Goal: Contribute content: Add original content to the website for others to see

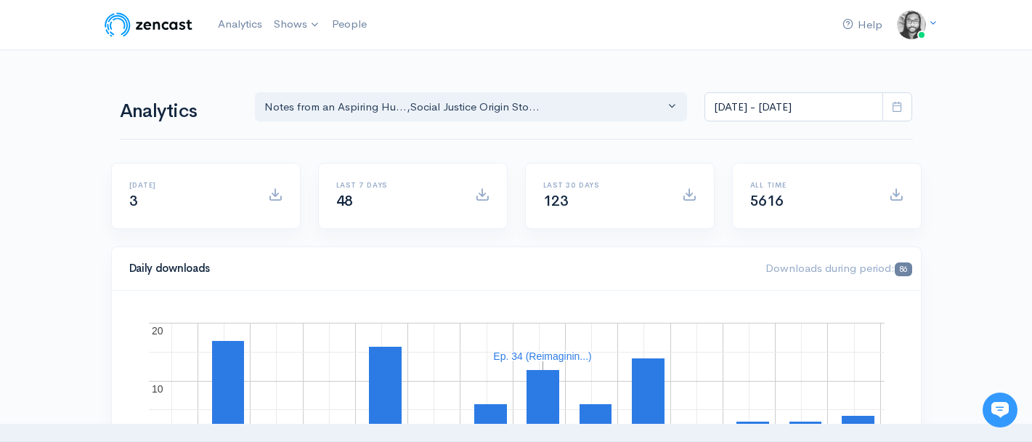
click at [183, 30] on img at bounding box center [148, 24] width 92 height 29
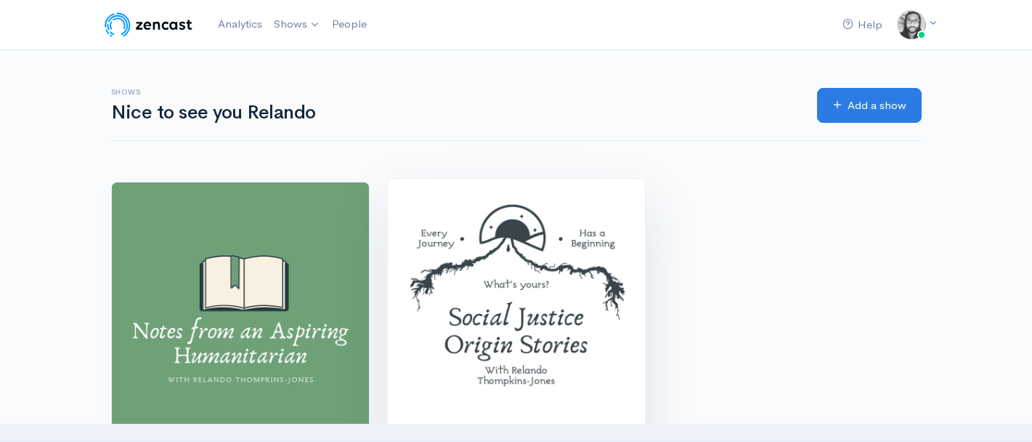
click at [447, 218] on img at bounding box center [516, 307] width 257 height 257
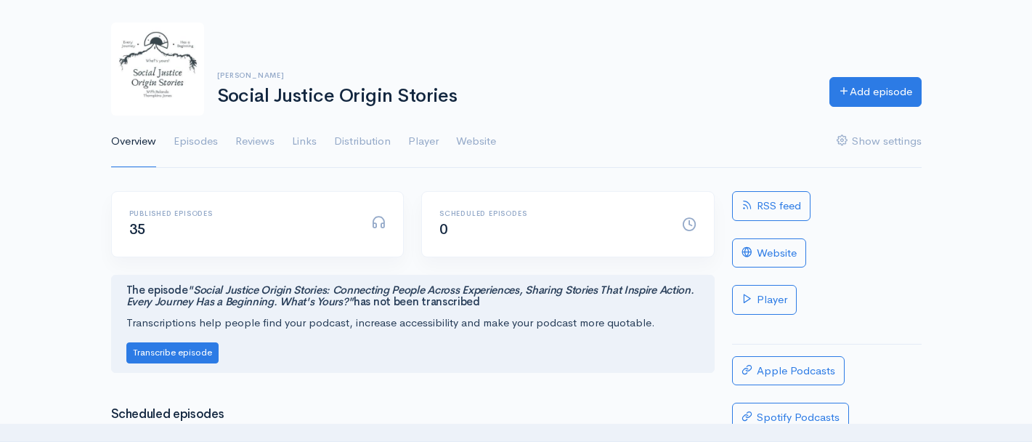
scroll to position [162, 0]
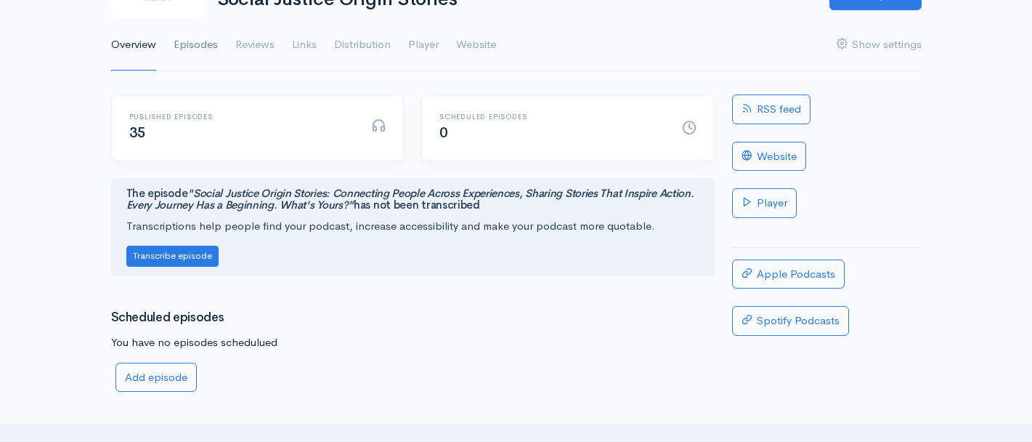
click at [208, 46] on link "Episodes" at bounding box center [196, 45] width 44 height 52
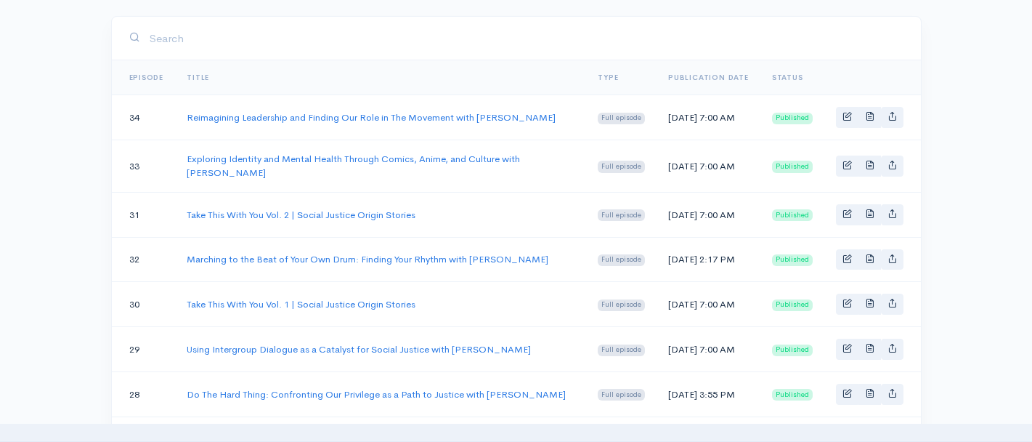
scroll to position [259, 0]
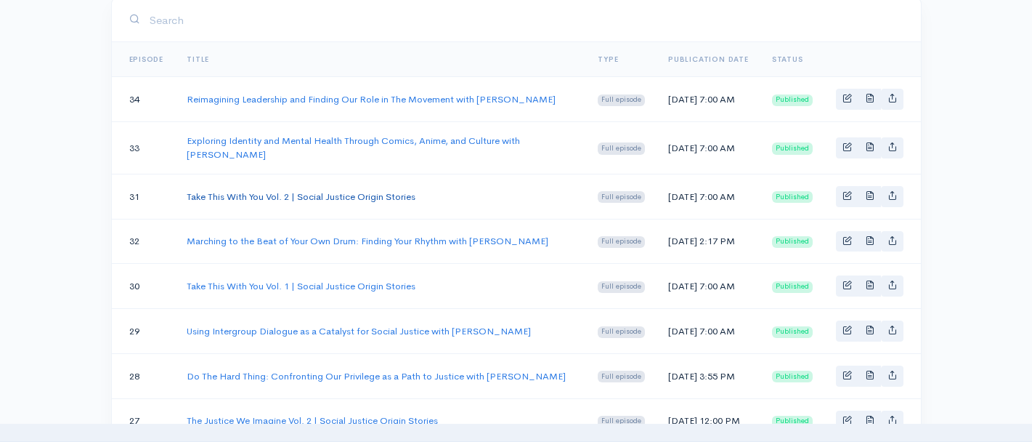
click at [364, 203] on link "Take This With You Vol. 2 | Social Justice Origin Stories" at bounding box center [301, 196] width 229 height 12
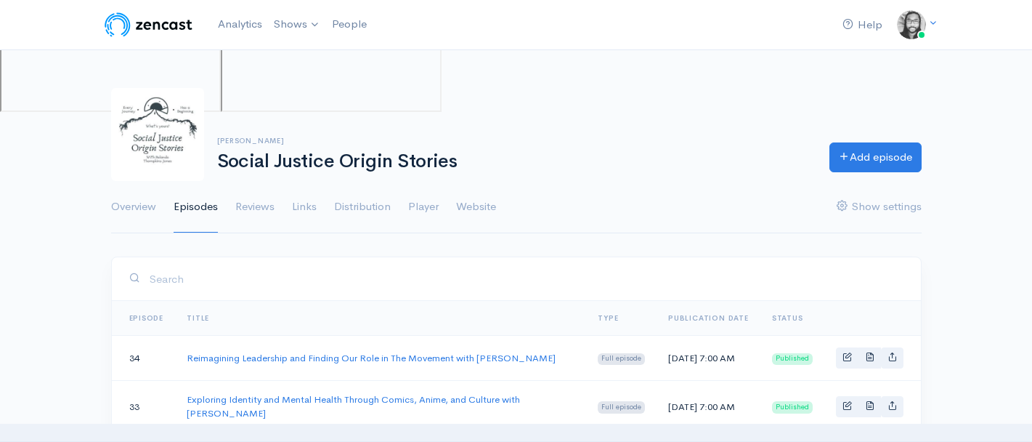
scroll to position [259, 0]
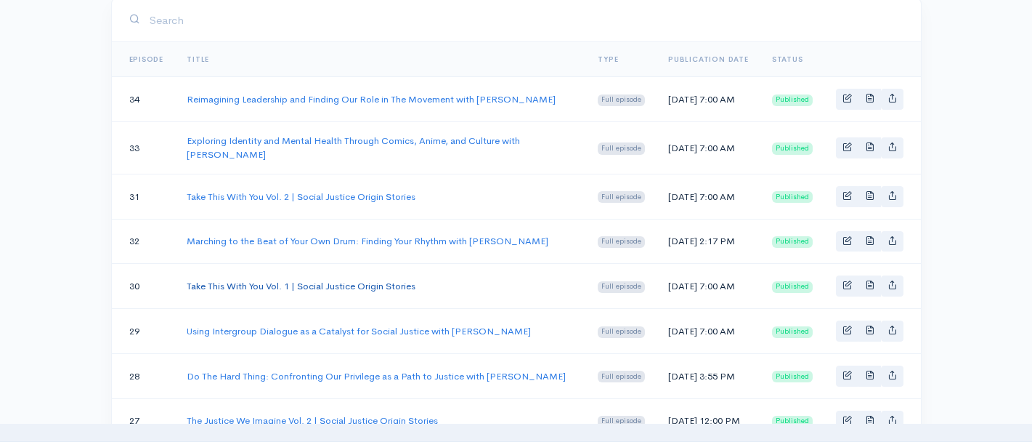
click at [248, 292] on link "Take This With You Vol. 1 | Social Justice Origin Stories" at bounding box center [301, 286] width 229 height 12
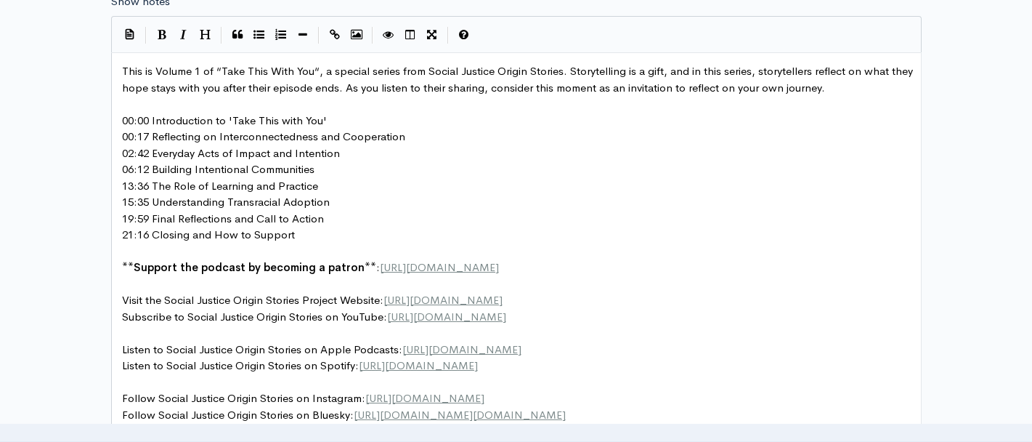
scroll to position [928, 0]
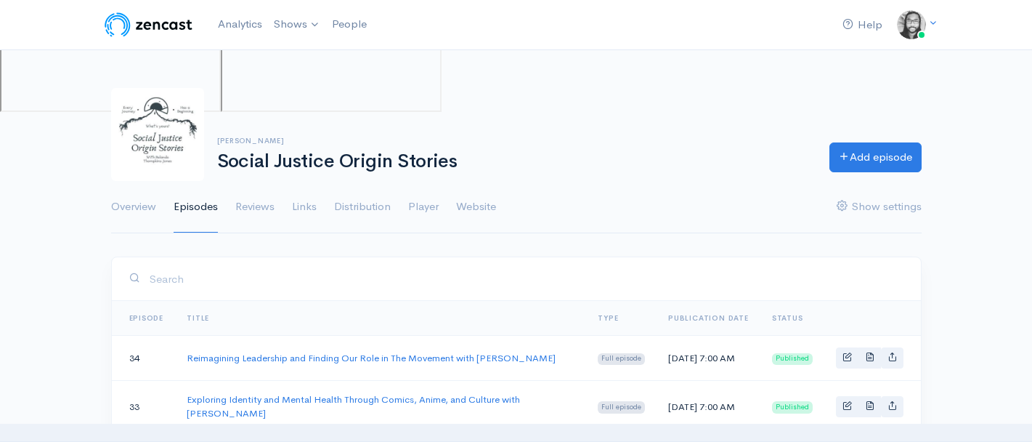
click at [66, 197] on div "[PERSON_NAME] Social Justice Origin Stories Add episode Overview Episodes Revie…" at bounding box center [516, 151] width 1032 height 163
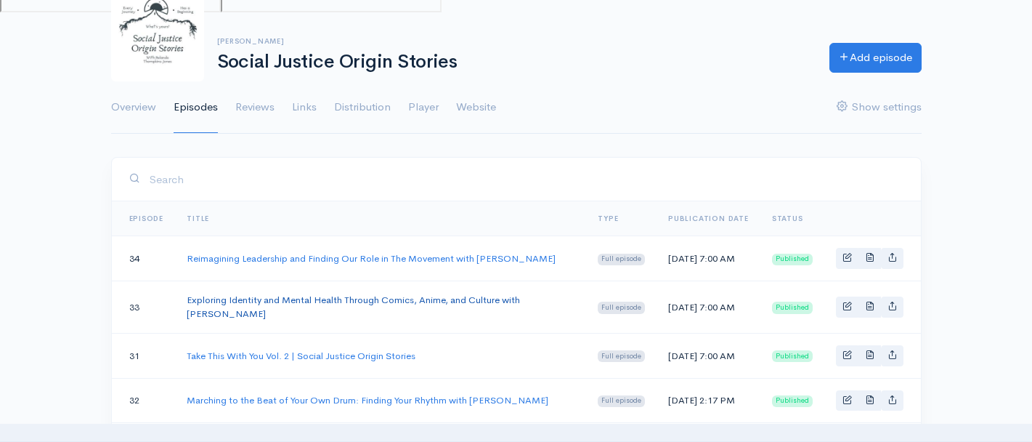
scroll to position [117, 0]
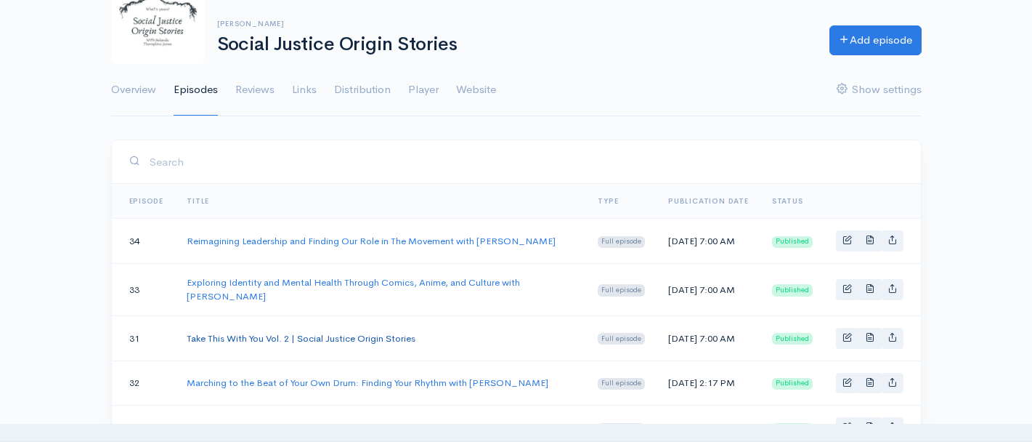
click at [264, 344] on link "Take This With You Vol. 2 | Social Justice Origin Stories" at bounding box center [301, 338] width 229 height 12
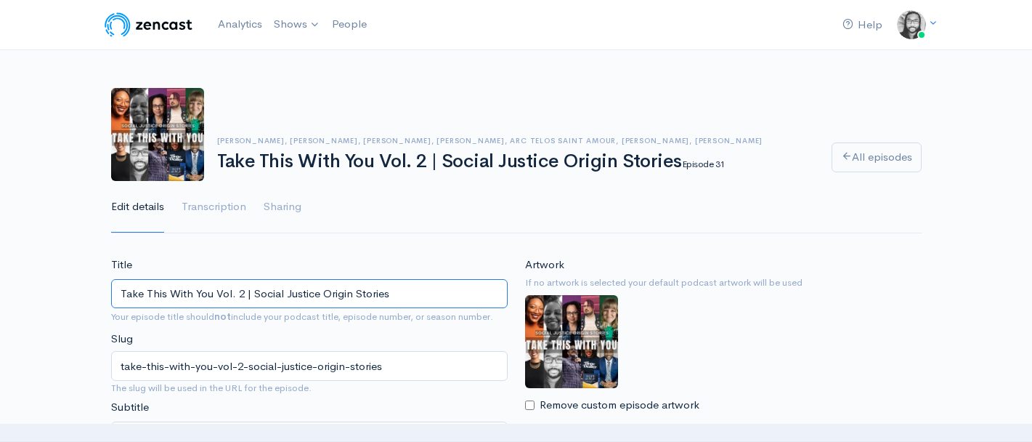
drag, startPoint x: 396, startPoint y: 293, endPoint x: 117, endPoint y: 291, distance: 279.0
click at [117, 291] on input "Take This With You Vol. 2 | Social Justice Origin Stories" at bounding box center [309, 294] width 397 height 30
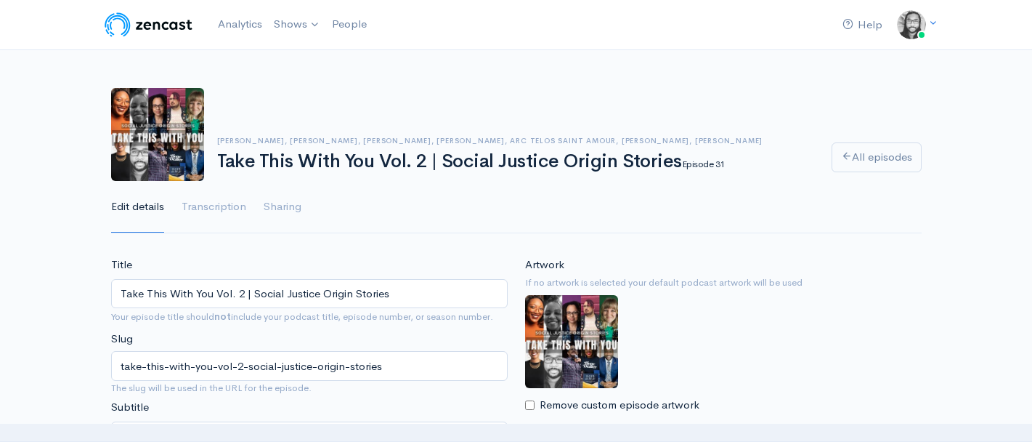
click at [64, 92] on div "[PERSON_NAME], [PERSON_NAME], [PERSON_NAME], [PERSON_NAME], Arc Telos Saint Amo…" at bounding box center [516, 151] width 1032 height 163
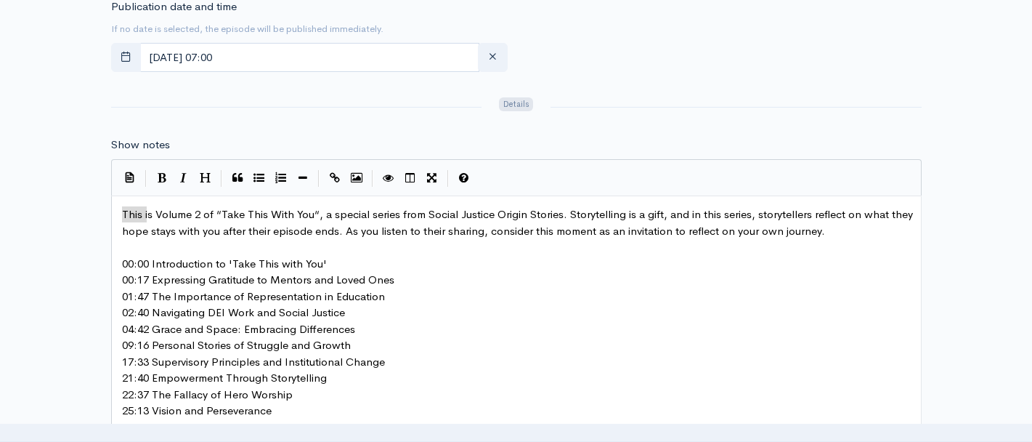
scroll to position [5, 0]
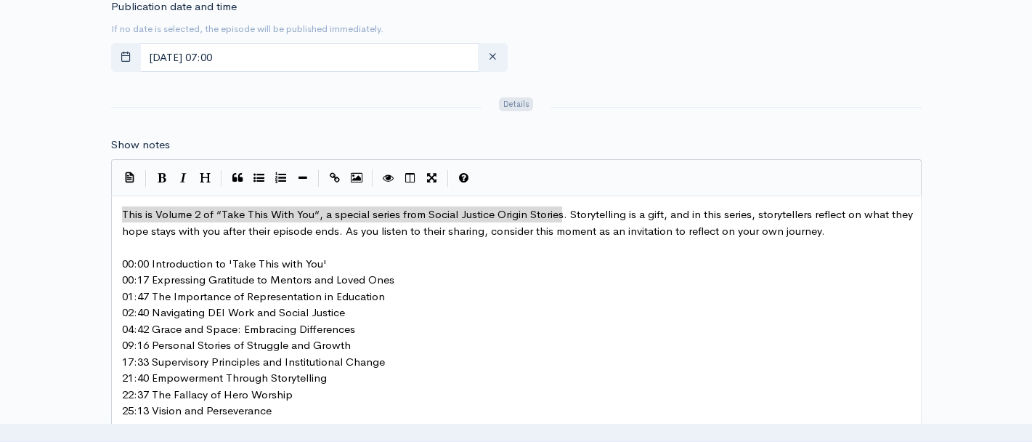
type textarea "This is Volume 2 of “Take This With You“, a special series from Social Justice …"
drag, startPoint x: 122, startPoint y: 214, endPoint x: 564, endPoint y: 217, distance: 442.4
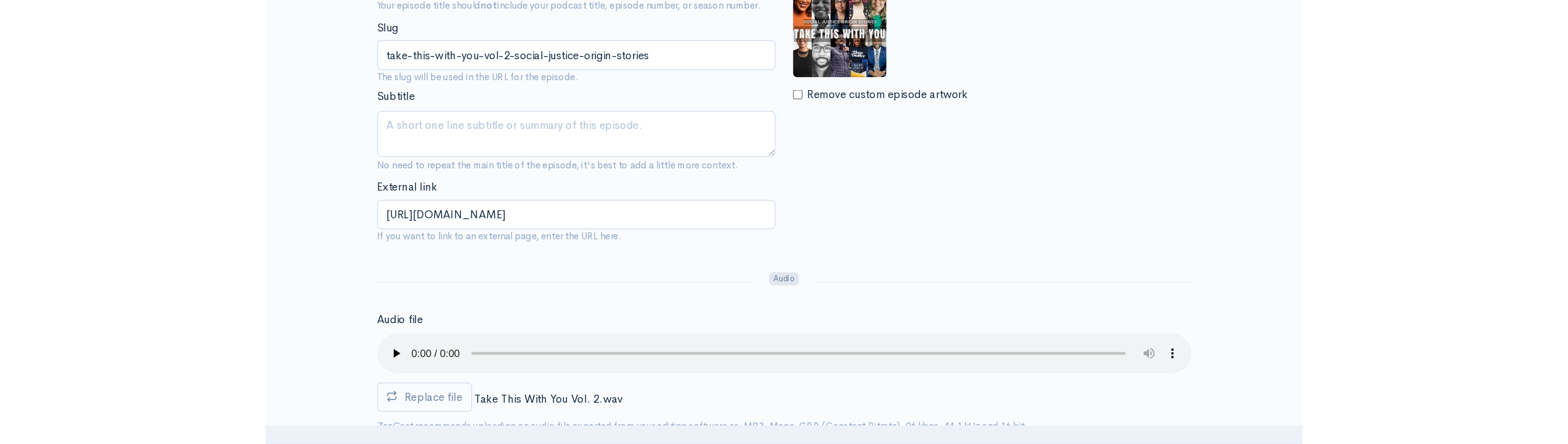
scroll to position [0, 0]
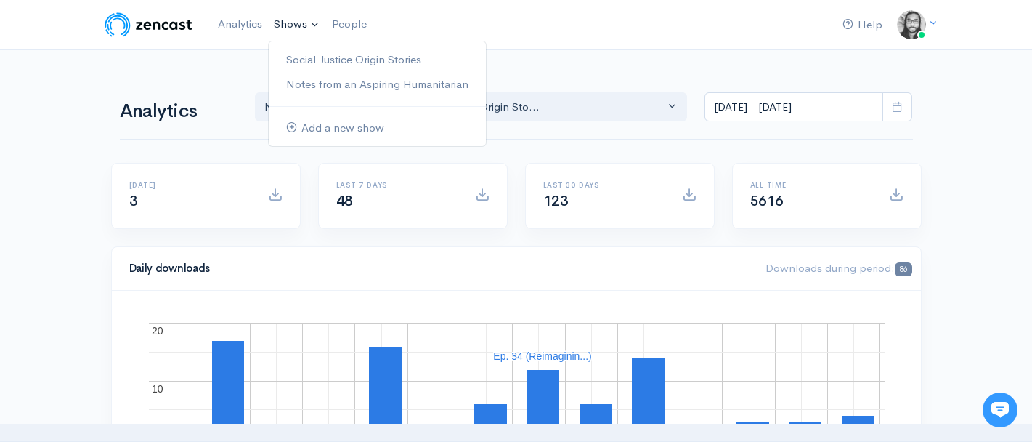
click at [293, 25] on link "Shows" at bounding box center [297, 25] width 58 height 32
click at [311, 63] on link "Social Justice Origin Stories" at bounding box center [377, 59] width 217 height 25
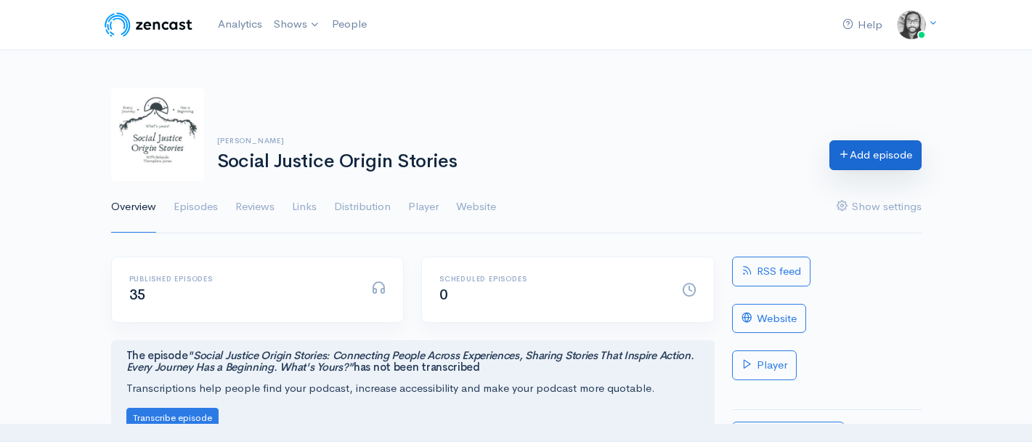
click at [859, 163] on link "Add episode" at bounding box center [876, 155] width 92 height 30
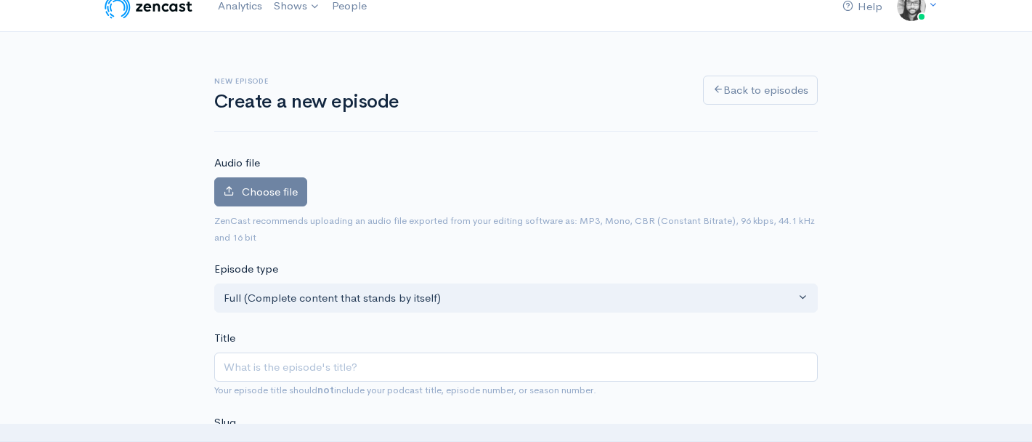
scroll to position [28, 0]
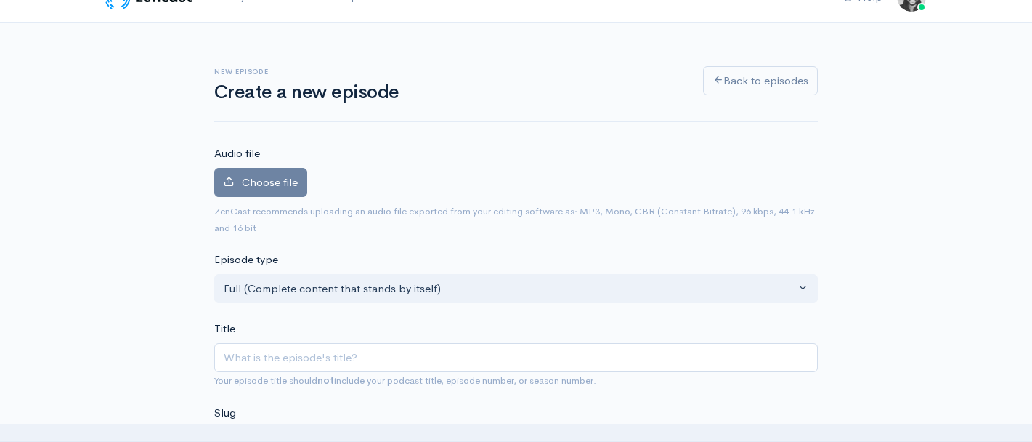
click at [279, 354] on input "Title" at bounding box center [516, 358] width 604 height 30
type input "Take This With You Vol. 2 | Social Justice Origin Stories"
type input "take-this-with-you-vol-2-social-justice-origin-stories"
click at [343, 358] on input "Take This With You Vol. 2 | Social Justice Origin Stories" at bounding box center [516, 358] width 604 height 30
type input "Take This With You Vol. 1 | Social Justice Origin Stories"
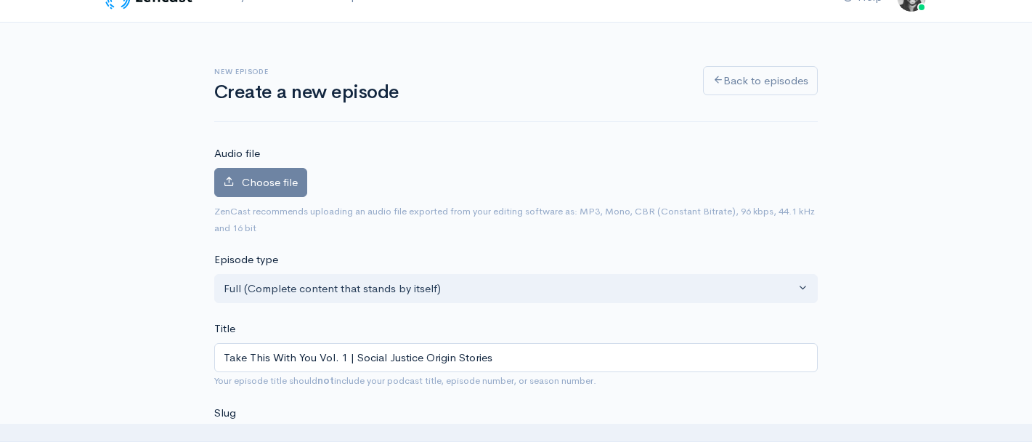
type input "take-this-with-you-vol-1-social-justice-origin-stories"
drag, startPoint x: 312, startPoint y: 357, endPoint x: 225, endPoint y: 353, distance: 87.3
click at [225, 353] on input "Take This With You Vol. 1 | Social Justice Origin Stories" at bounding box center [516, 358] width 604 height 30
type input "F Vol. 1 | Social Justice Origin Stories"
type input "f-vol-1-social-justice-origin-stories"
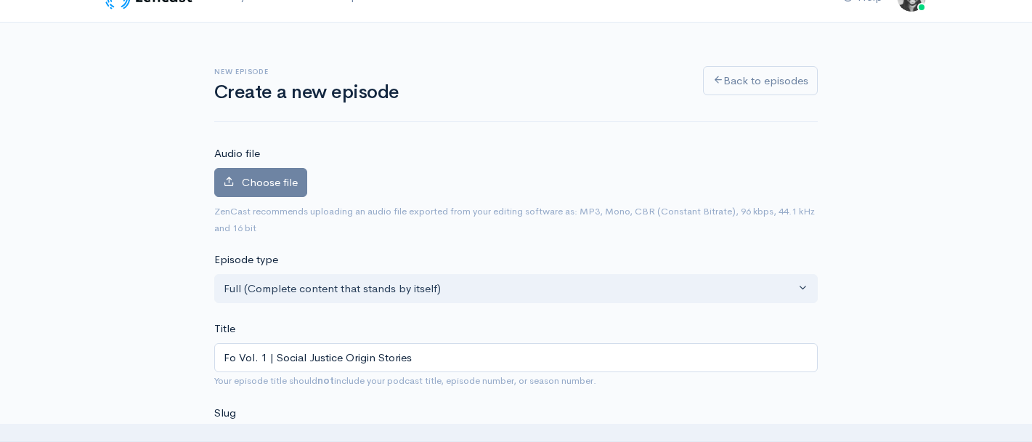
type input "For Vol. 1 | Social Justice Origin Stories"
type input "for-vol-1-social-justice-origin-stories"
type input "For T Vol. 1 | Social Justice Origin Stories"
type input "for-t-vol-1-social-justice-origin-stories"
type input "For Tho Vol. 1 | Social Justice Origin Stories"
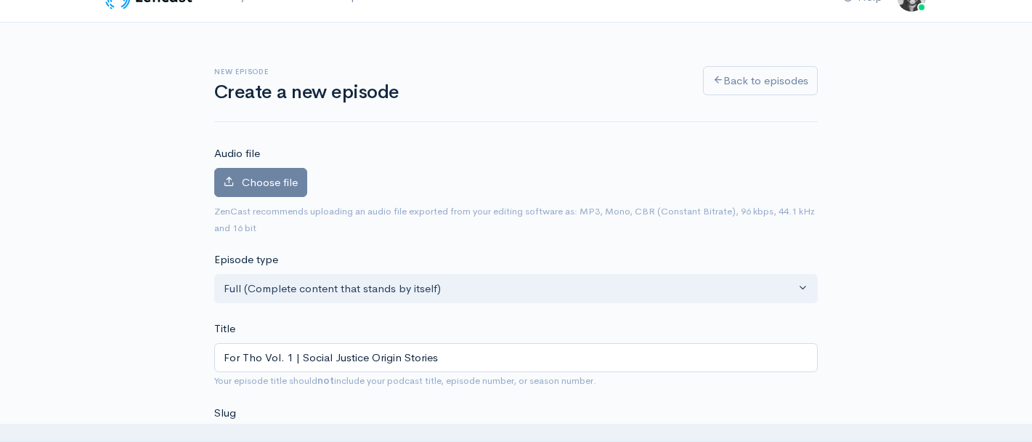
type input "for-tho-vol-1-social-justice-origin-stories"
type input "For Thos Vol. 1 | Social Justice Origin Stories"
type input "for-thos-vol-1-social-justice-origin-stories"
type input "For Those Vol. 1 | Social Justice Origin Stories"
type input "for-those-vol-1-social-justice-origin-stories"
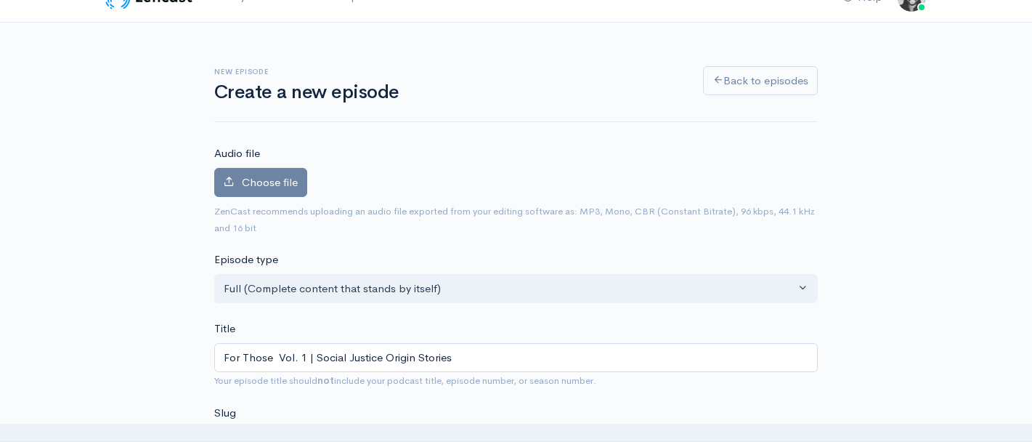
type input "For Those W Vol. 1 | Social Justice Origin Stories"
type input "for-those-w-vol-1-social-justice-origin-stories"
type input "For Those Wh Vol. 1 | Social Justice Origin Stories"
type input "for-those-wh-vol-1-social-justice-origin-stories"
type input "For Those Who Vol. 1 | Social Justice Origin Stories"
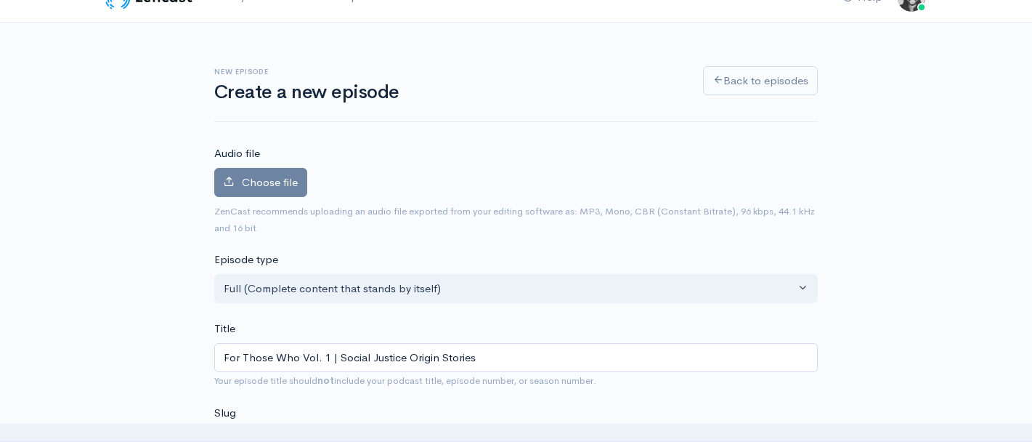
type input "for-those-who-vol-1-social-justice-origin-stories"
type input "For Those Who'l Vol. 1 | Social Justice Origin Stories"
type input "for-those-whol-vol-1-social-justice-origin-stories"
type input "For Those Who'll Vol. 1 | Social Justice Origin Stories"
type input "for-those-wholl-vol-1-social-justice-origin-stories"
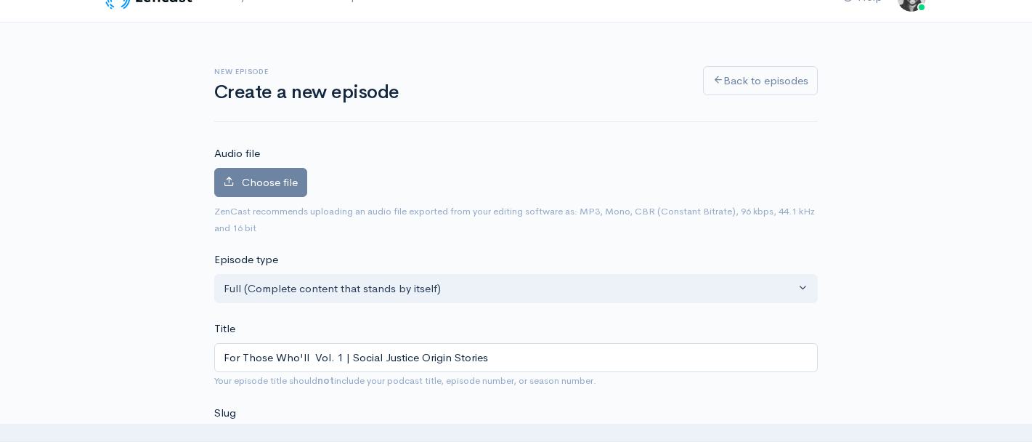
type input "For Those Who'll C Vol. 1 | Social Justice Origin Stories"
type input "for-those-wholl-c-vol-1-social-justice-origin-stories"
type input "For Those Who'll Co Vol. 1 | Social Justice Origin Stories"
type input "for-those-wholl-co-vol-1-social-justice-origin-stories"
type input "For Those Who'll Come Vol. 1 | Social Justice Origin Stories"
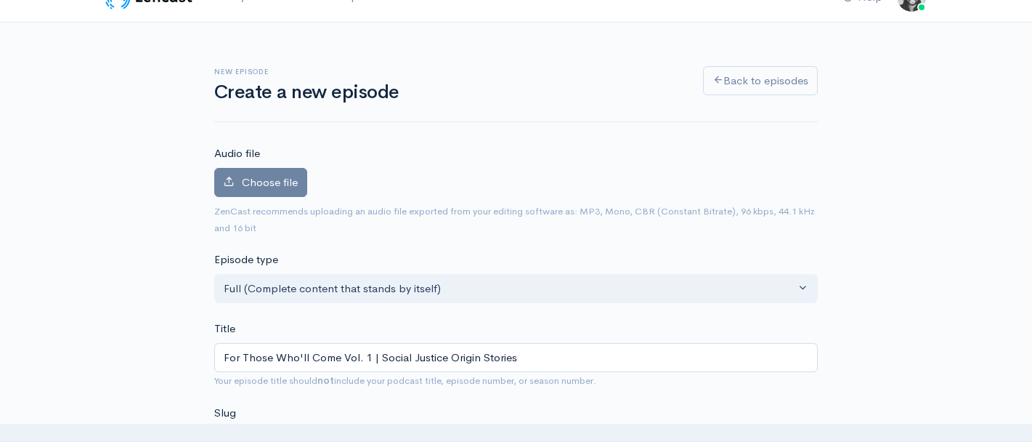
type input "for-those-wholl-come-vol-1-social-justice-origin-stories"
type input "For Those Who'll Come A Vol. 1 | Social Justice Origin Stories"
type input "for-those-wholl-come-a-vol-1-social-justice-origin-stories"
type input "For Those Who'll Come Af Vol. 1 | Social Justice Origin Stories"
type input "for-those-wholl-come-af-vol-1-social-justice-origin-stories"
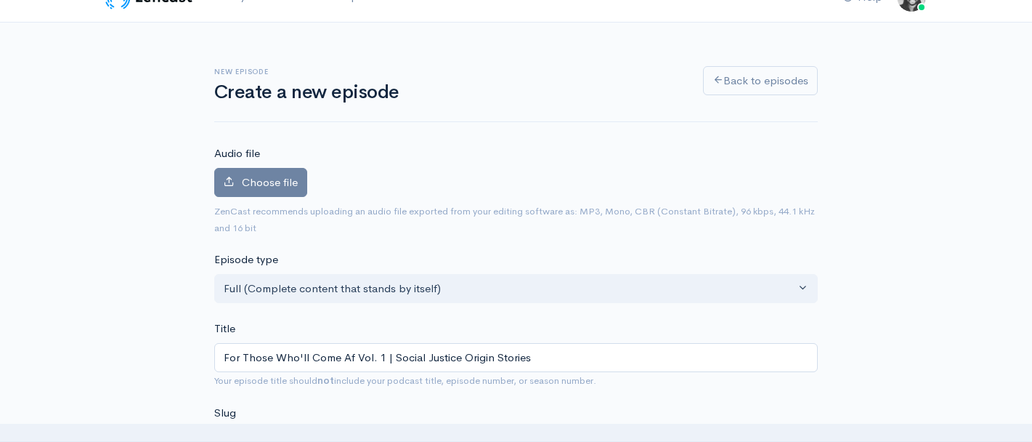
type input "For Those Who'll Come Aft Vol. 1 | Social Justice Origin Stories"
type input "for-those-wholl-come-aft-vol-1-social-justice-origin-stories"
type input "For Those Who'll Come After Vol. 1 | Social Justice Origin Stories"
type input "for-those-wholl-come-after-vol-1-social-justice-origin-stories"
type input "For Those Who'll Come After Vol. 1 | Social Justice Origin Stories"
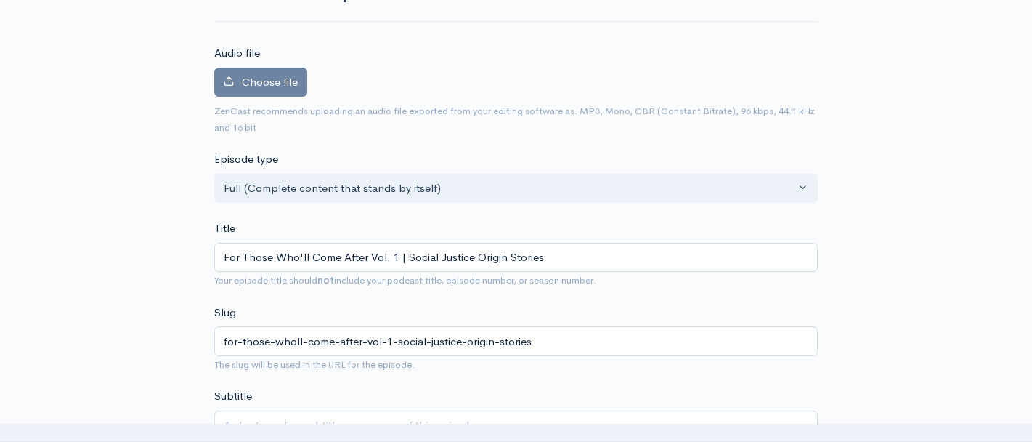
scroll to position [61, 0]
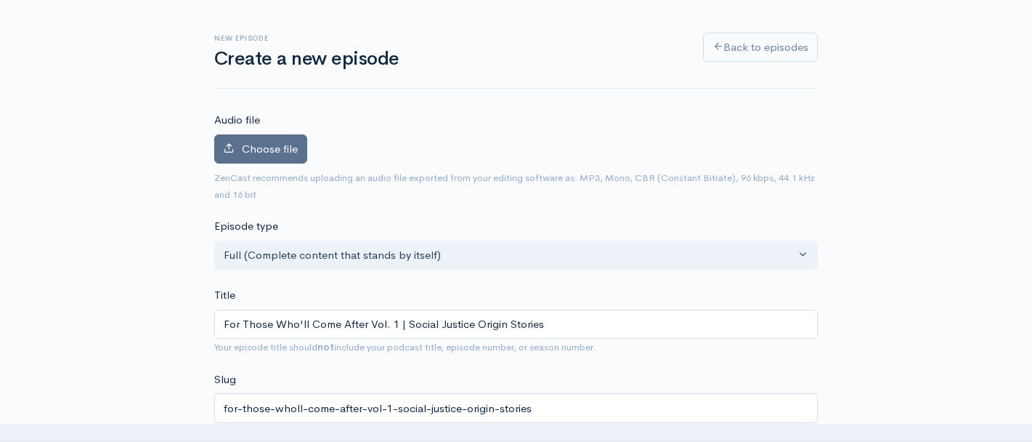
click at [248, 148] on span "Choose file" at bounding box center [270, 149] width 56 height 14
click at [0, 0] on input "Choose file" at bounding box center [0, 0] width 0 height 0
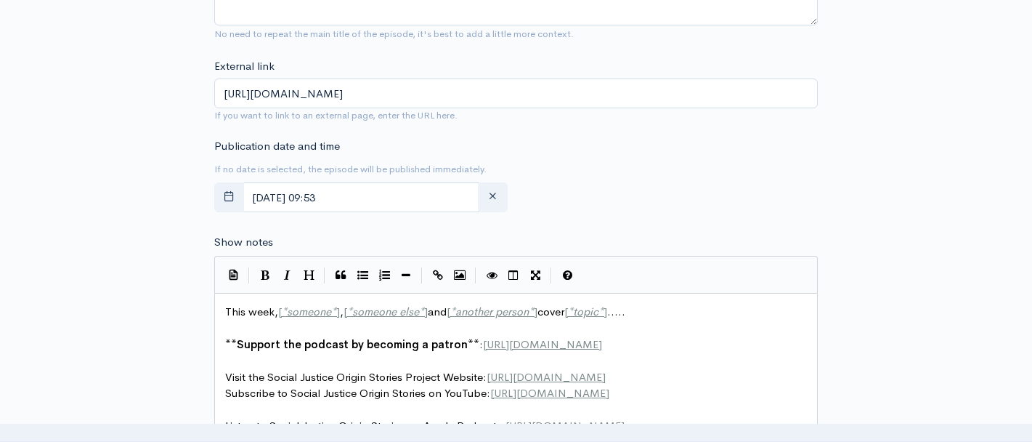
scroll to position [659, 0]
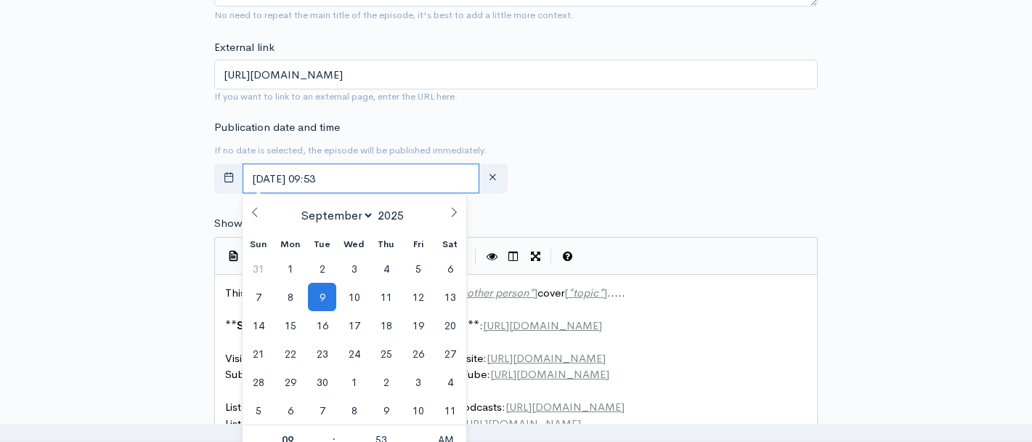
click at [448, 182] on input "September, 09 2025 09:53" at bounding box center [361, 178] width 237 height 30
click at [361, 324] on span "17" at bounding box center [354, 325] width 28 height 28
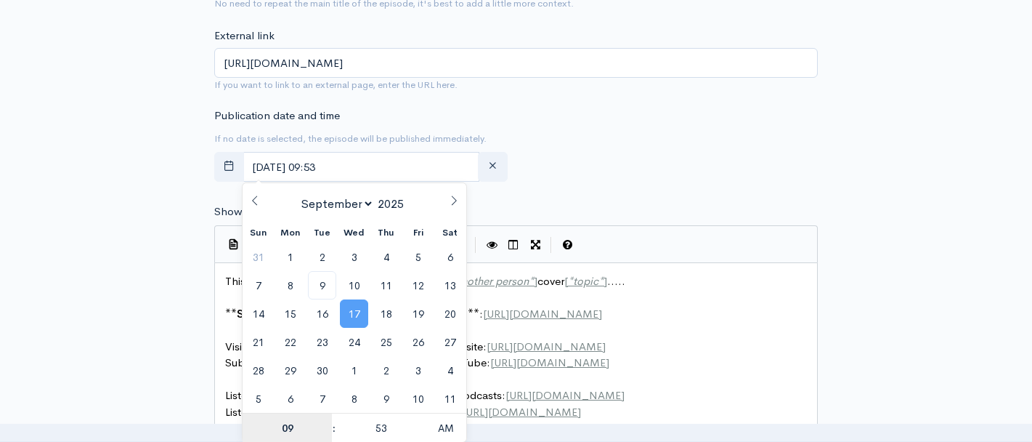
scroll to position [708, 0]
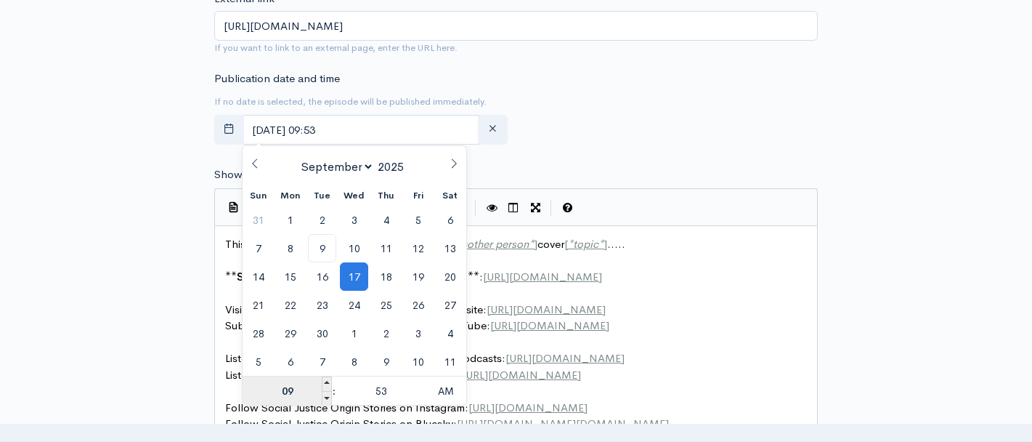
click at [290, 389] on input "09" at bounding box center [287, 390] width 89 height 29
click at [325, 400] on span at bounding box center [327, 398] width 10 height 15
type input "September, 17 2025 08:53"
type input "08"
click at [325, 400] on span at bounding box center [327, 398] width 10 height 15
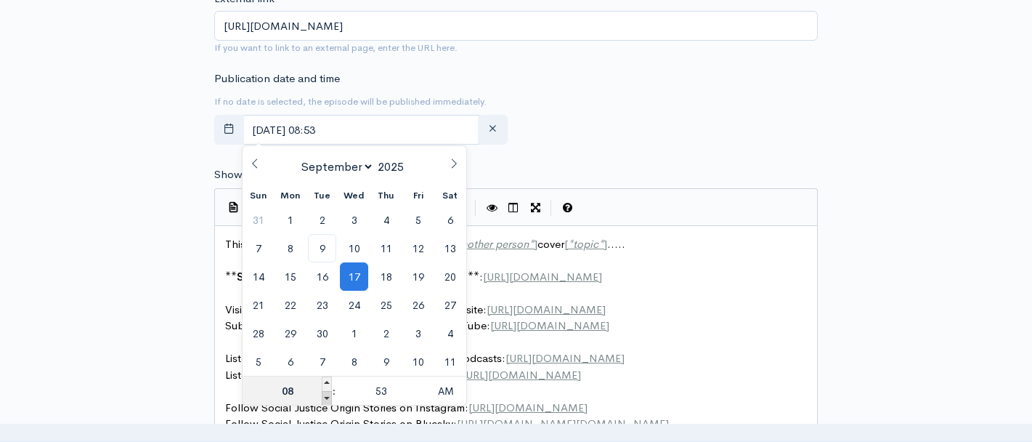
type input "September, 17 2025 07:53"
type input "07"
click at [421, 382] on span at bounding box center [421, 383] width 10 height 15
type input "September, 17 2025 07:58"
type input "58"
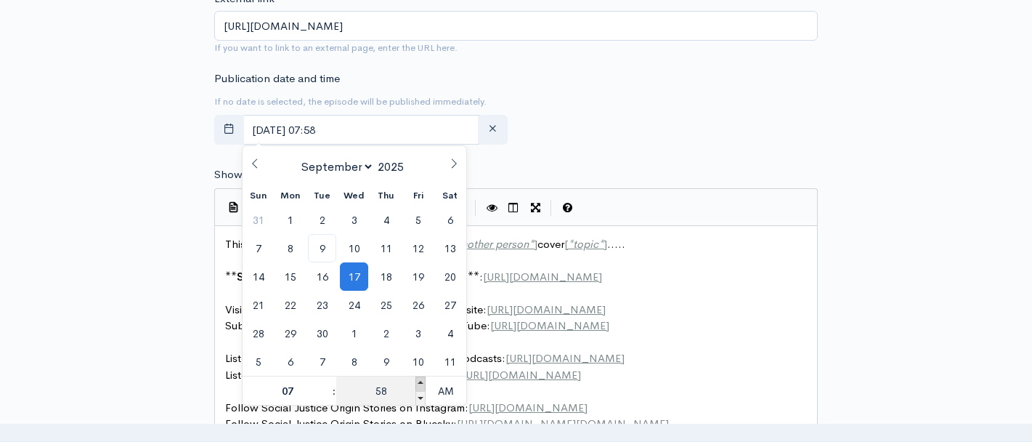
click at [421, 382] on span at bounding box center [421, 383] width 10 height 15
type input "September, 17 2025 08:00"
type input "08"
type input "00"
click at [326, 397] on span at bounding box center [327, 398] width 10 height 15
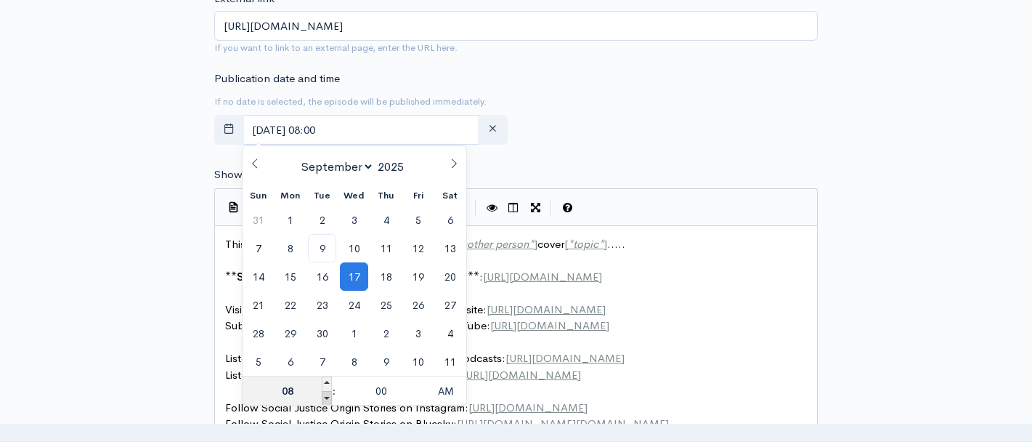
type input "September, 17 2025 07:00"
type input "07"
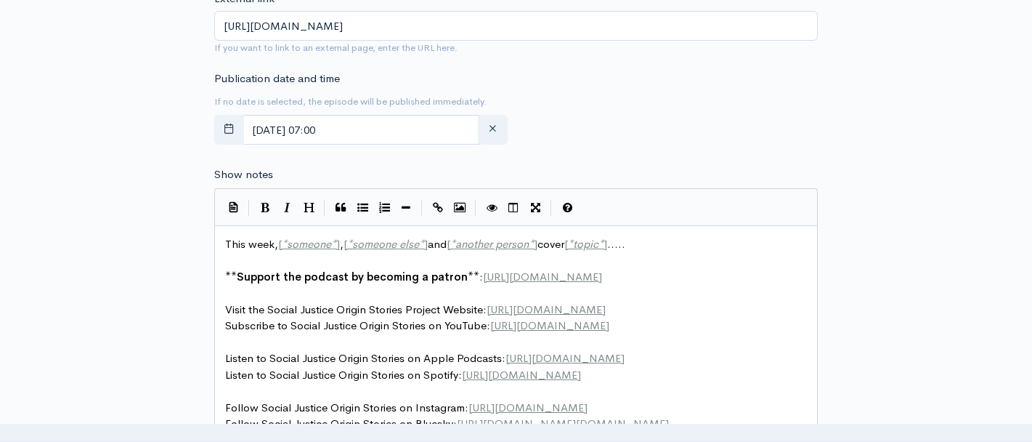
click at [639, 137] on div "Publication date and time If no date is selected, the episode will be published…" at bounding box center [516, 110] width 621 height 80
type textarea "This week, [*someone*], [*someone else*] and [*another person*] cover [*topic*]…"
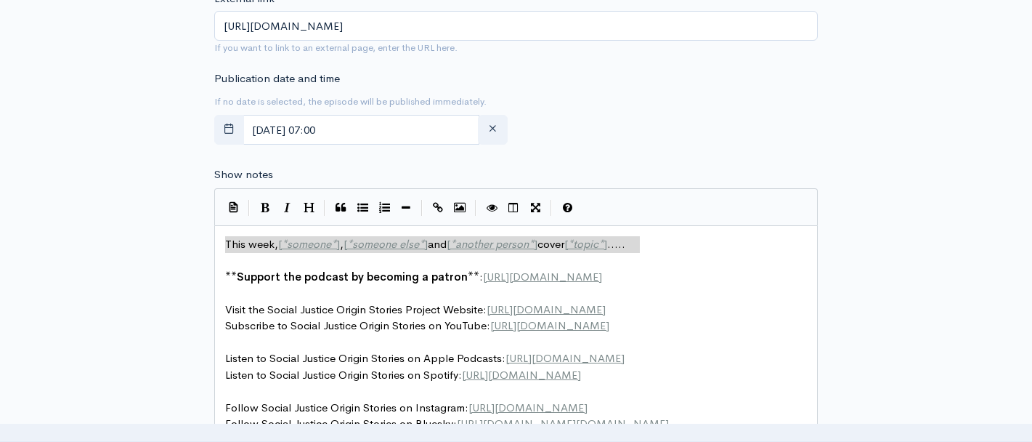
drag, startPoint x: 271, startPoint y: 243, endPoint x: 671, endPoint y: 248, distance: 400.3
paste textarea
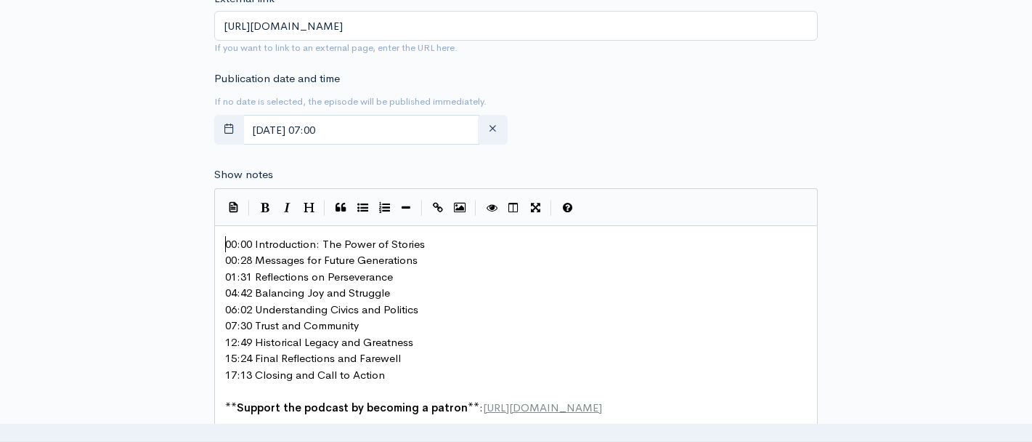
click at [227, 239] on span "00:00 Introduction: The Power of Stories" at bounding box center [325, 244] width 200 height 14
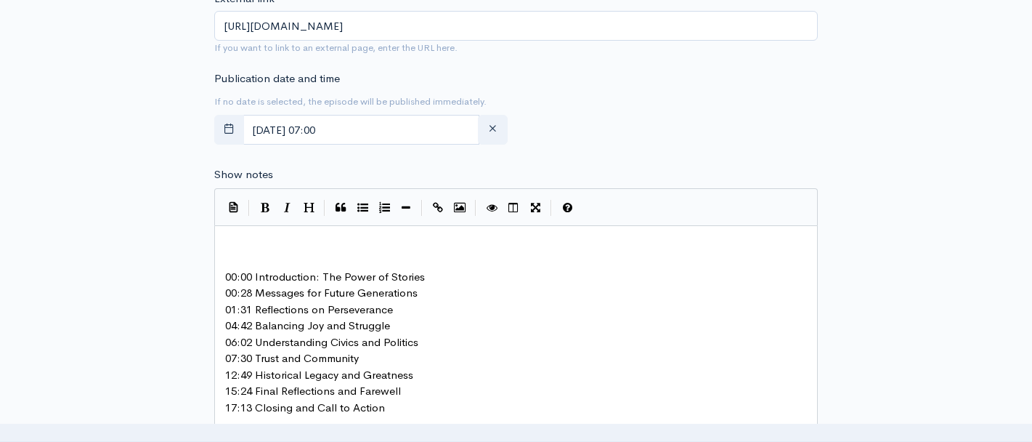
paste textarea "2"
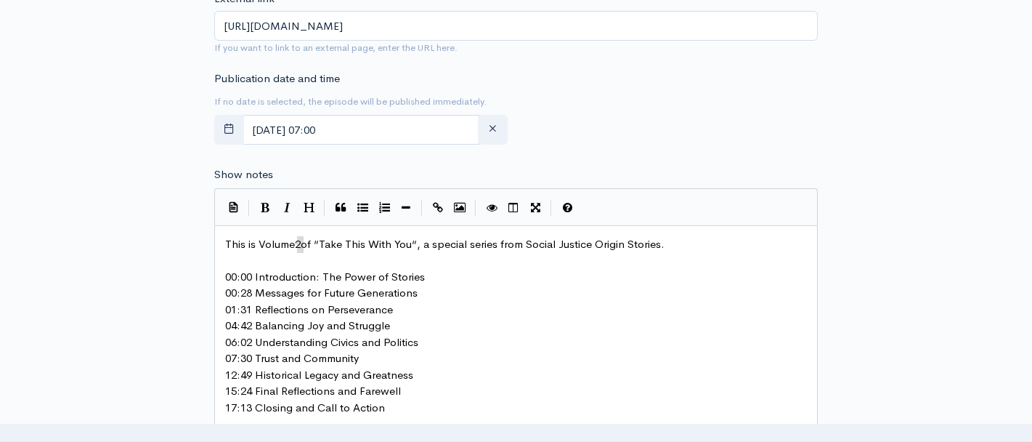
type textarea "1"
type textarea "ake This With You"
drag, startPoint x: 326, startPoint y: 243, endPoint x: 411, endPoint y: 244, distance: 85.0
type textarea "For Those Who'll Come After"
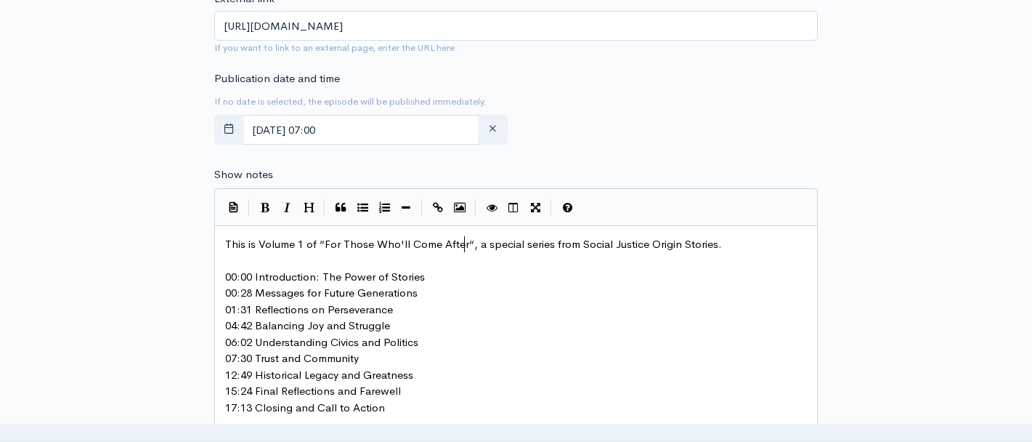
scroll to position [5, 139]
click at [730, 240] on pre "This is Volume 1 of “For Those Who'll Come After“, a special series from Social…" at bounding box center [521, 244] width 599 height 17
click at [729, 240] on pre "This is Volume 1 of “For Those Who'll Come After“, a special series from Social…" at bounding box center [521, 244] width 599 height 17
click at [732, 241] on pre "This is Volume 1 of “For Those Who'll Come After“, a special series from Social…" at bounding box center [521, 244] width 599 height 17
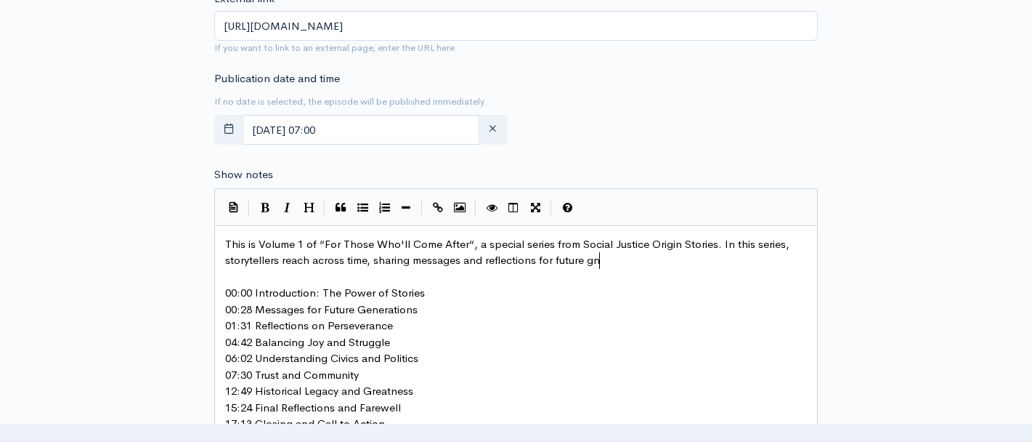
type textarea "In this series, storytellers reach across time, sharing messages and reflection…"
type textarea "generations."
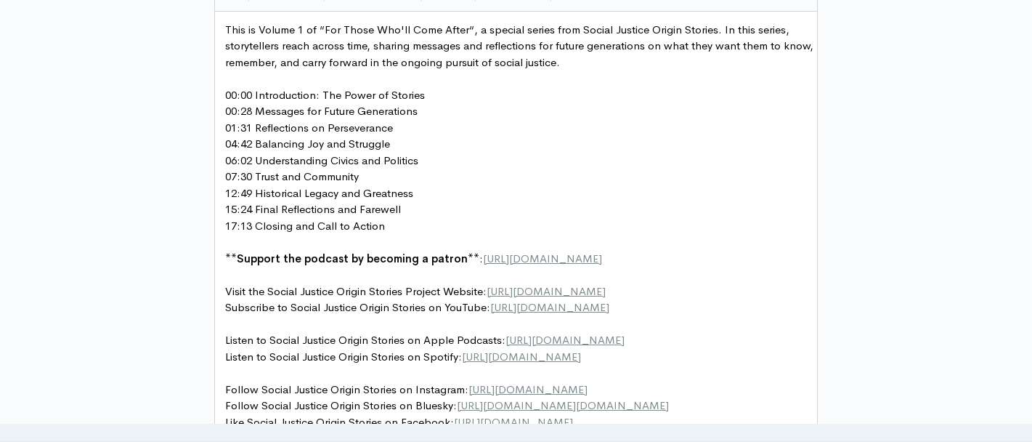
scroll to position [742, 0]
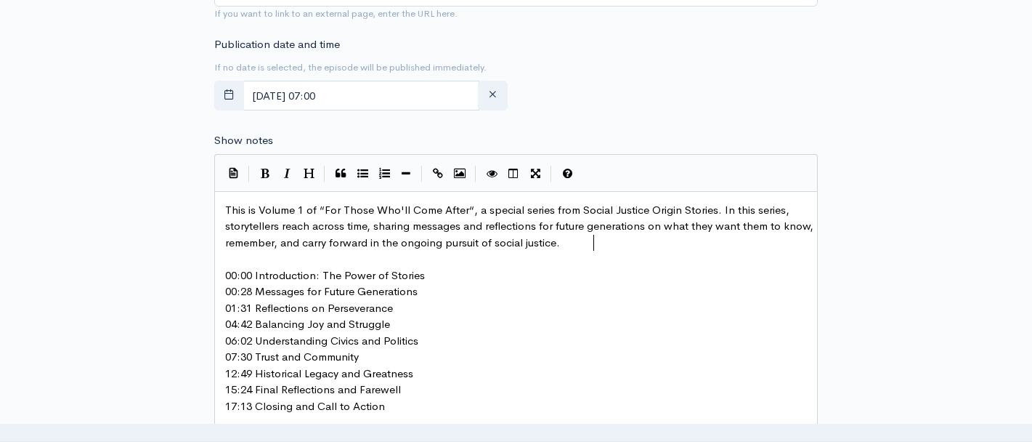
type textarea "on what they want them to know, remember, and carry forward in the ongoing purs…"
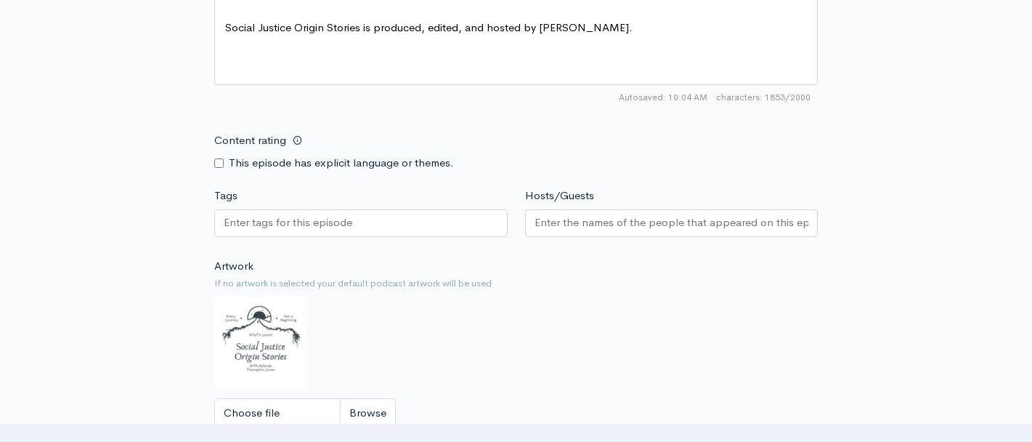
scroll to position [1433, 0]
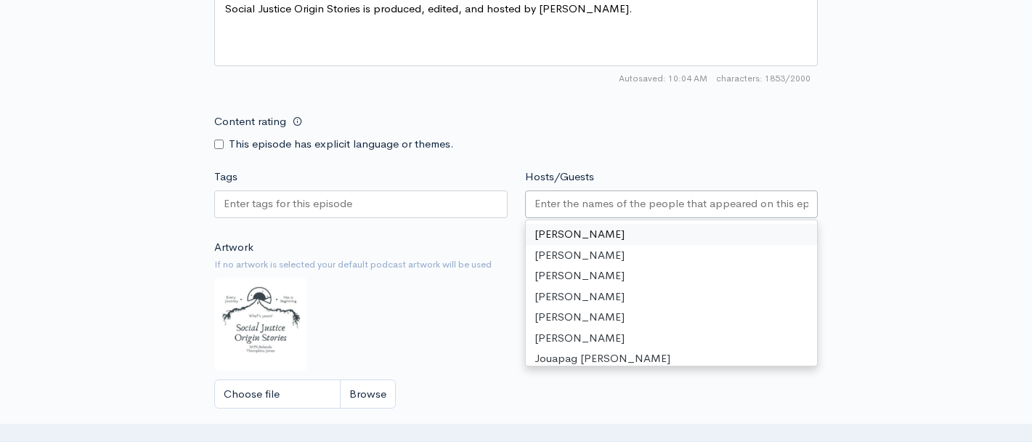
click at [556, 212] on input "Hosts/Guests" at bounding box center [672, 203] width 275 height 17
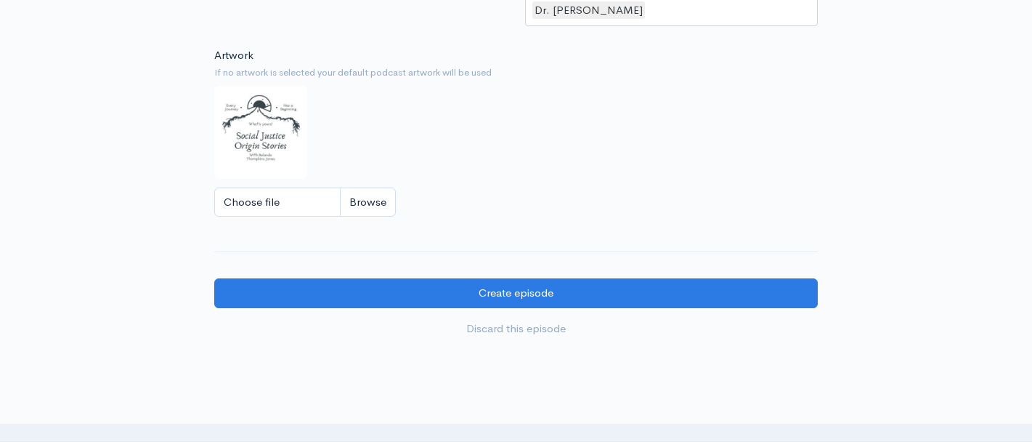
scroll to position [1718, 0]
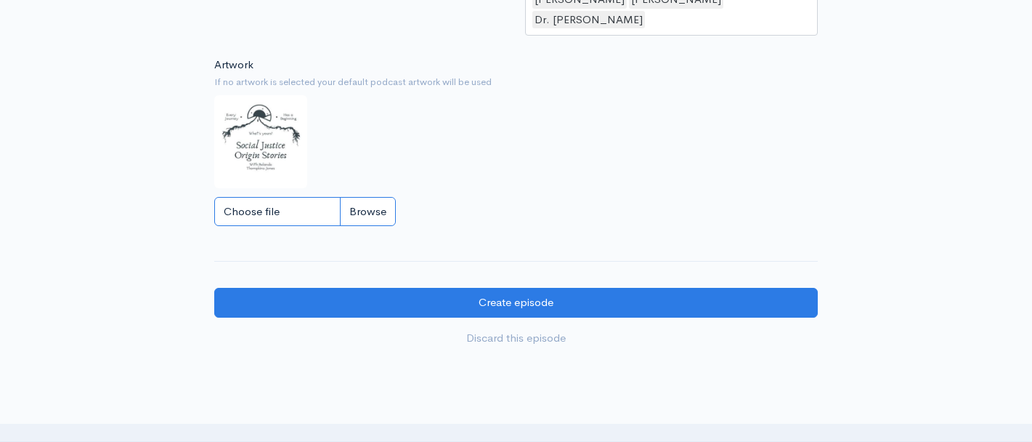
click at [383, 197] on input "Choose file" at bounding box center [305, 212] width 182 height 30
type input "C:\fakepath\For those who'll come after Cover Template.jpg"
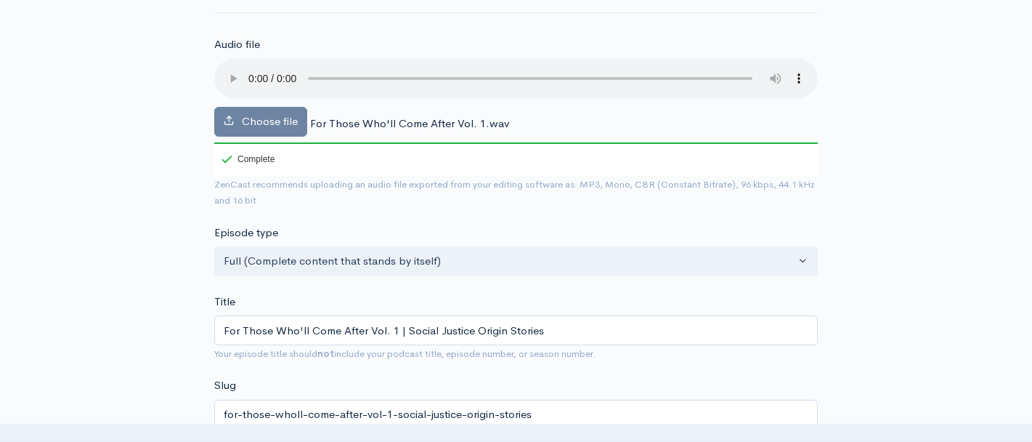
scroll to position [85, 0]
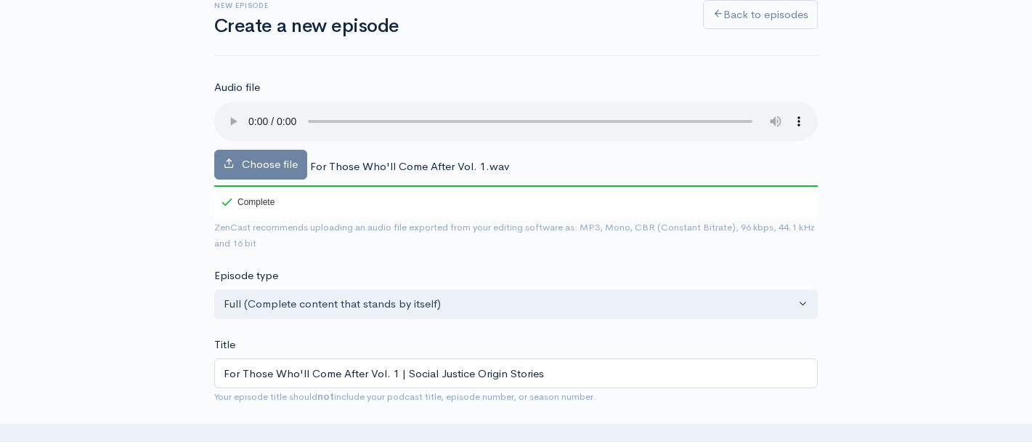
scroll to position [103, 0]
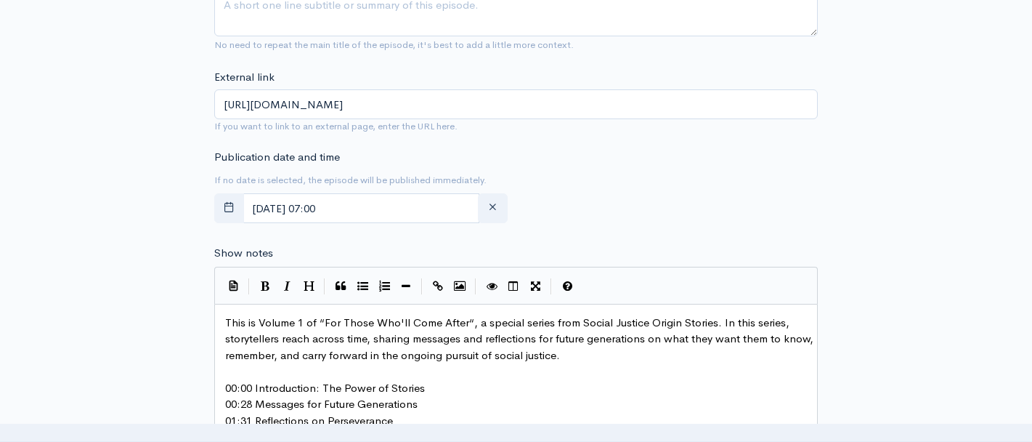
scroll to position [5, 0]
type textarea "on"
drag, startPoint x: 649, startPoint y: 338, endPoint x: 660, endPoint y: 338, distance: 10.9
type textarea ",s"
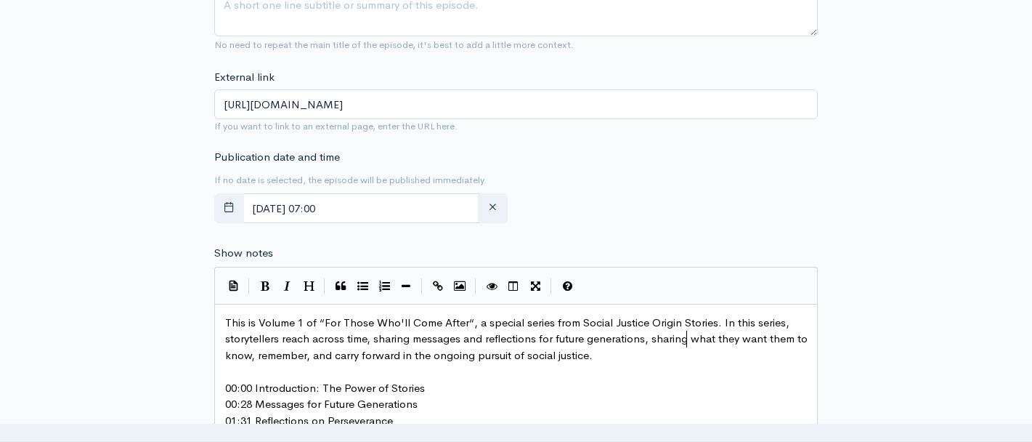
scroll to position [5, 38]
type textarea "sharing"
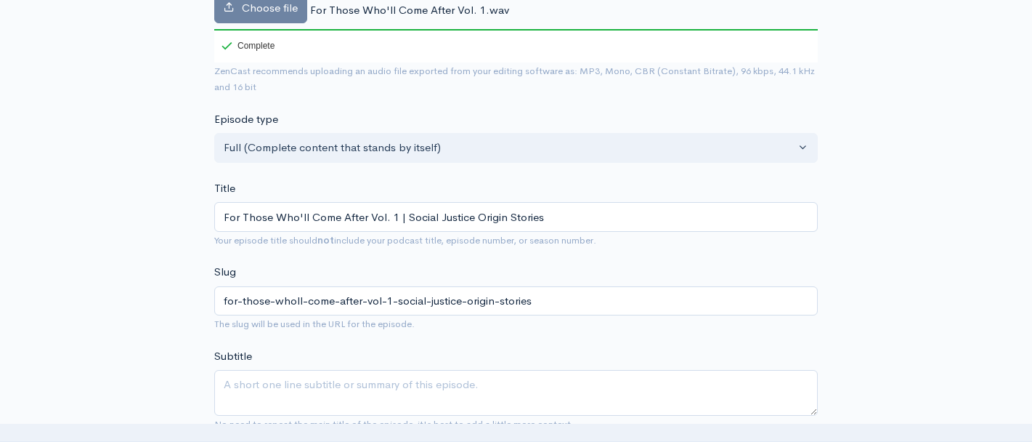
scroll to position [222, 0]
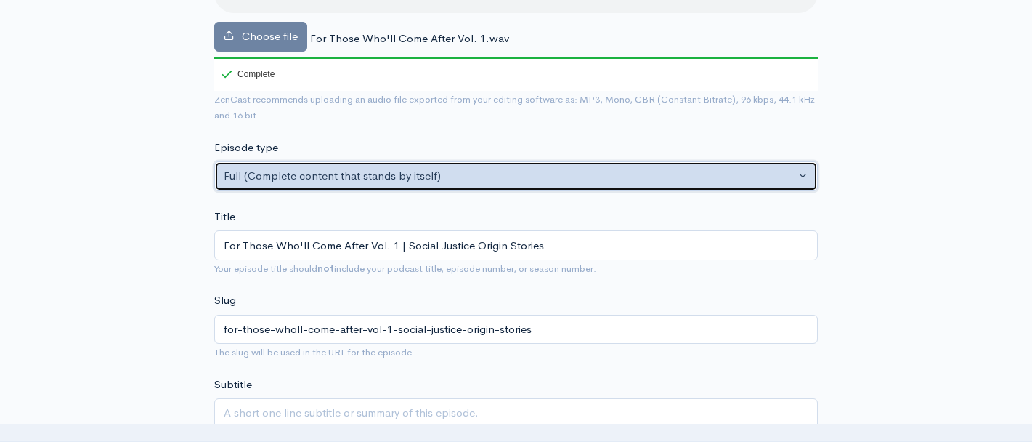
click at [808, 173] on button "Full (Complete content that stands by itself)" at bounding box center [516, 176] width 604 height 30
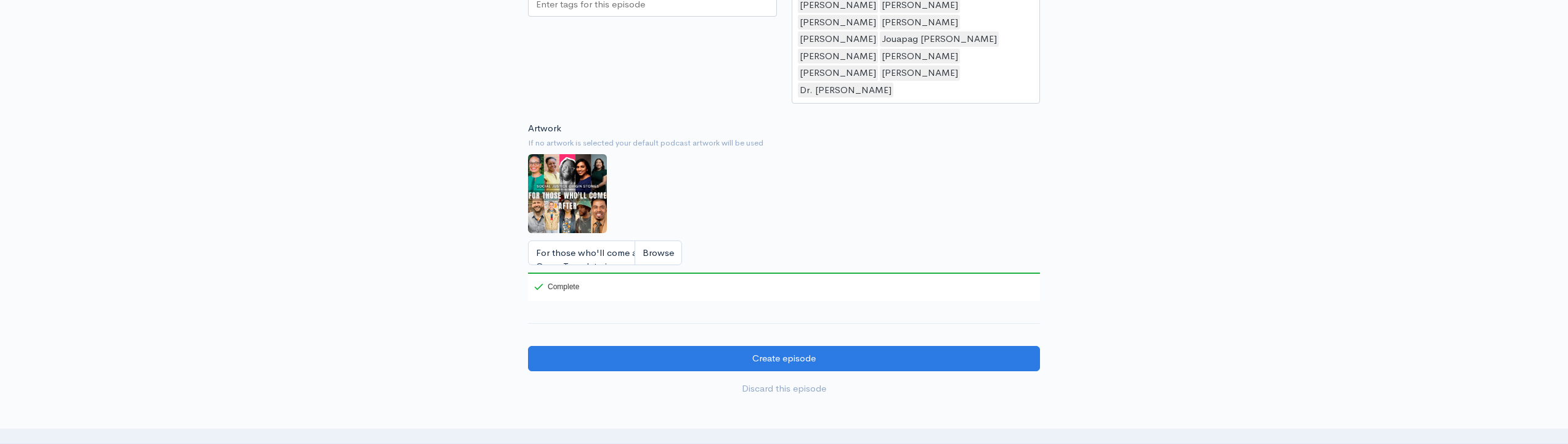
scroll to position [1402, 0]
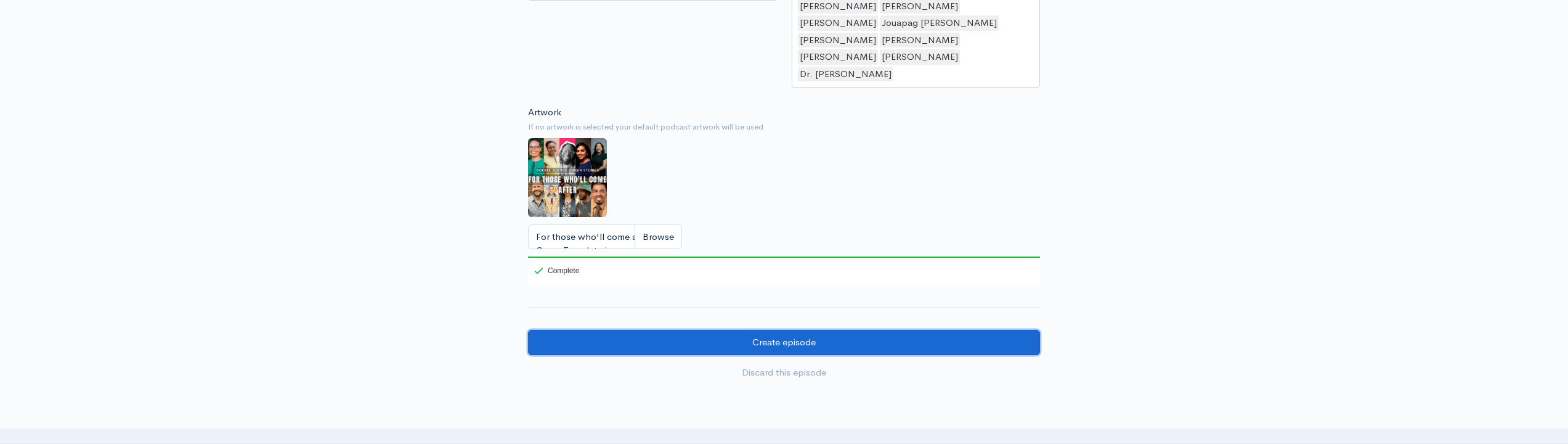
click at [801, 330] on input "Create episode" at bounding box center [784, 343] width 512 height 25
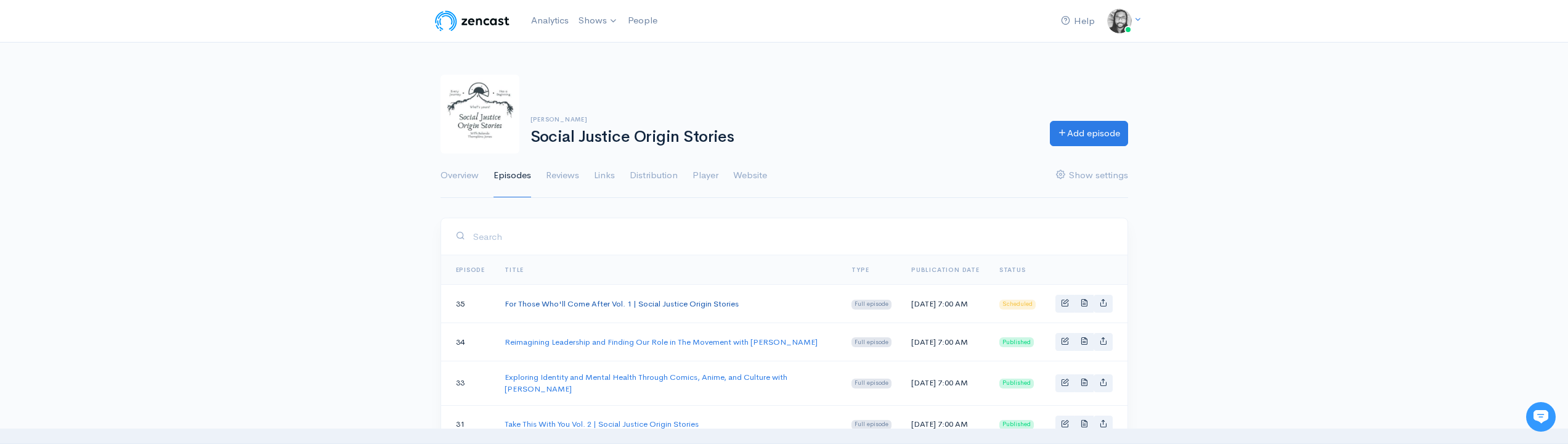
click at [708, 306] on link "For Those Who'll Come After Vol. 1 | Social Justice Origin Stories" at bounding box center [622, 304] width 234 height 10
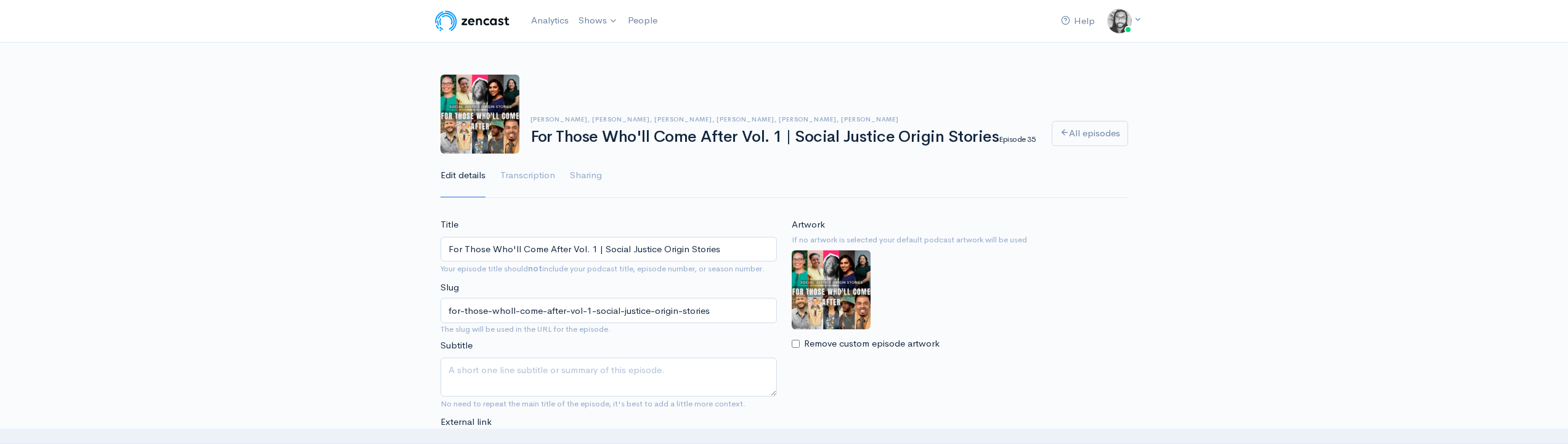
click at [490, 21] on img at bounding box center [472, 20] width 78 height 25
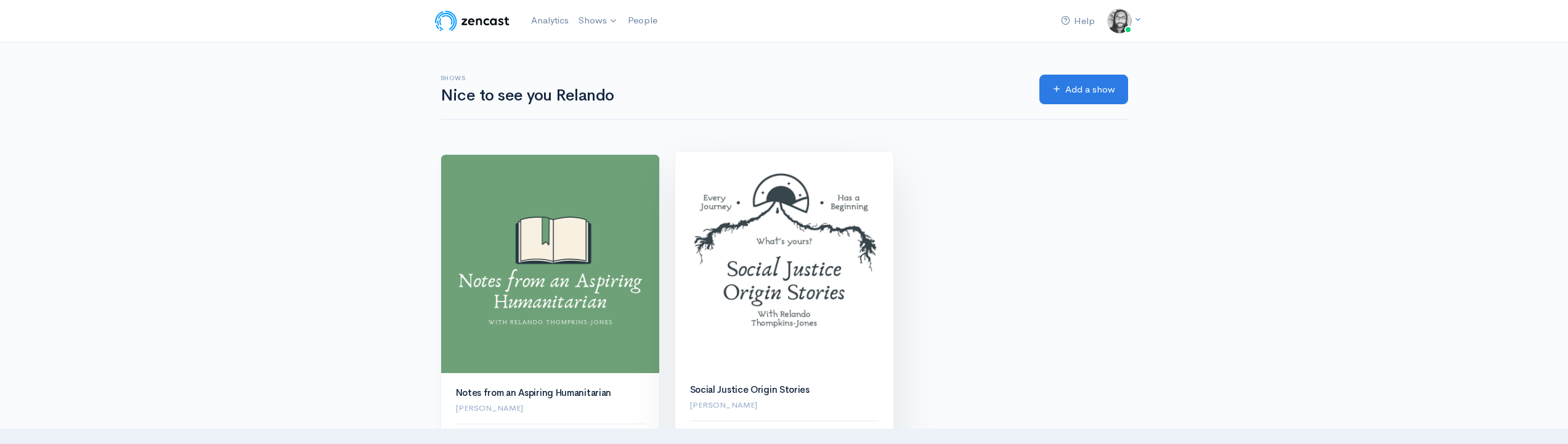
click at [757, 194] on img at bounding box center [784, 261] width 218 height 218
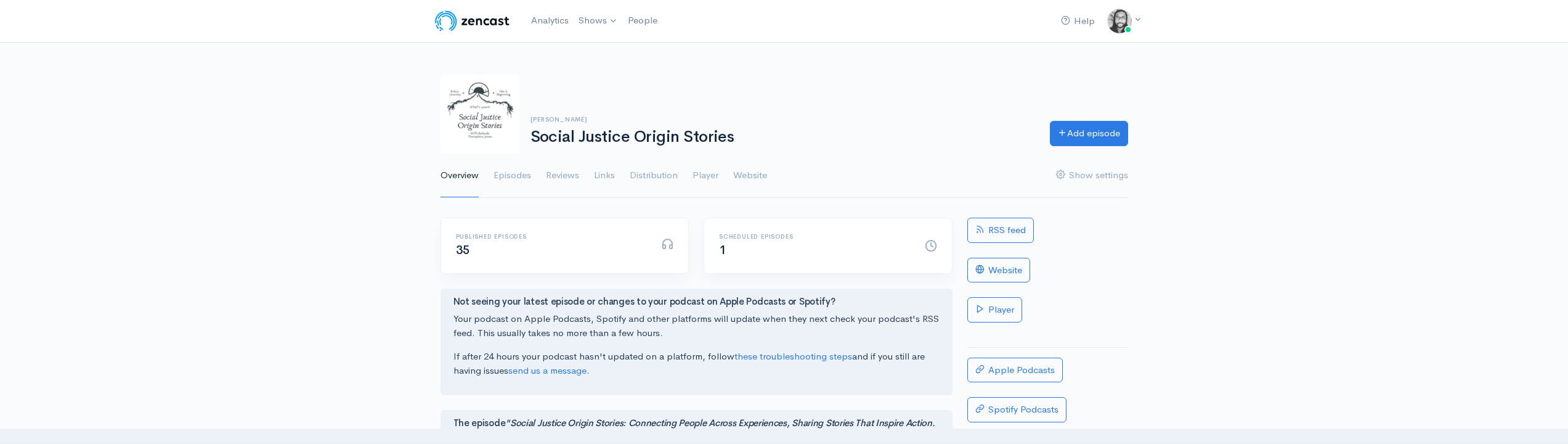
click at [817, 161] on ul "Overview Episodes Reviews Links Distribution Player Website Show settings" at bounding box center [784, 176] width 688 height 44
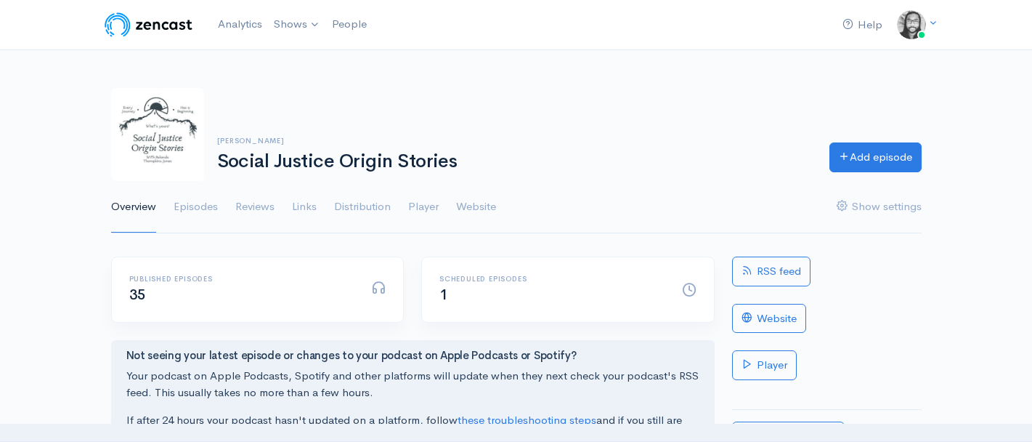
click at [570, 90] on div "Relando Thompkins-Jones Social Justice Origin Stories Add episode" at bounding box center [516, 134] width 828 height 93
click at [205, 209] on link "Episodes" at bounding box center [196, 207] width 44 height 52
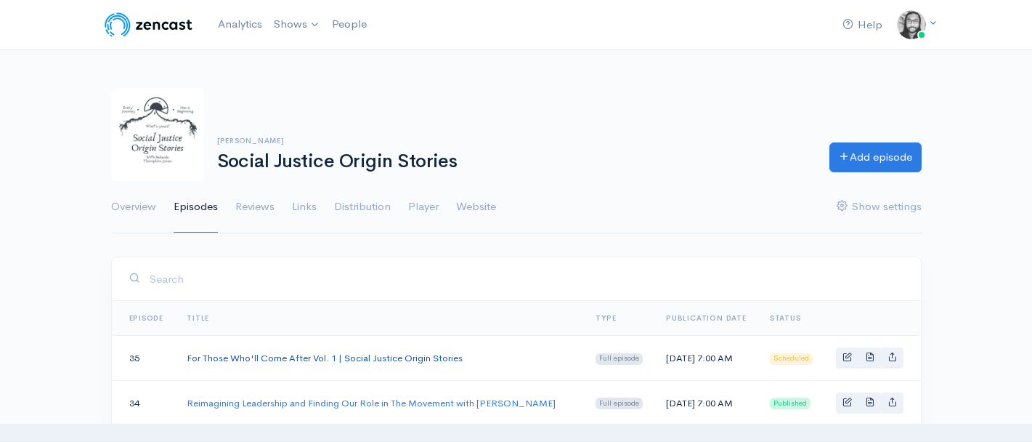
click at [337, 357] on link "For Those Who'll Come After Vol. 1 | Social Justice Origin Stories" at bounding box center [325, 358] width 276 height 12
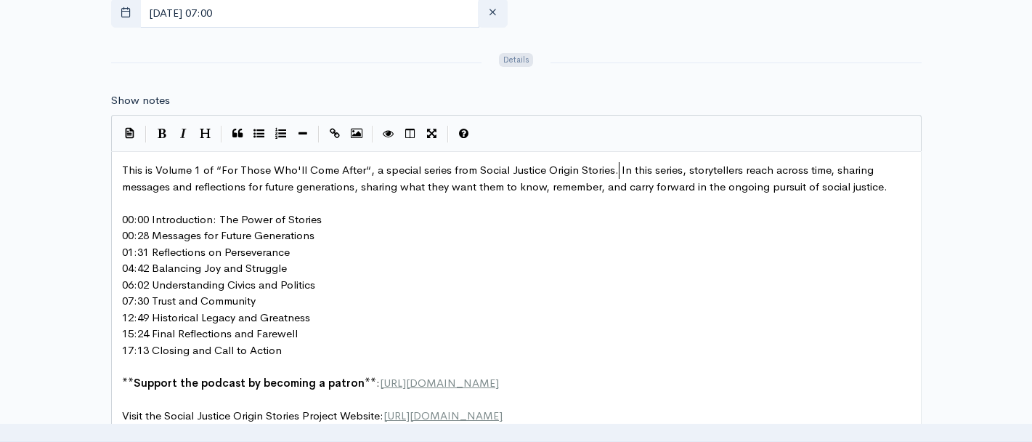
scroll to position [5, 0]
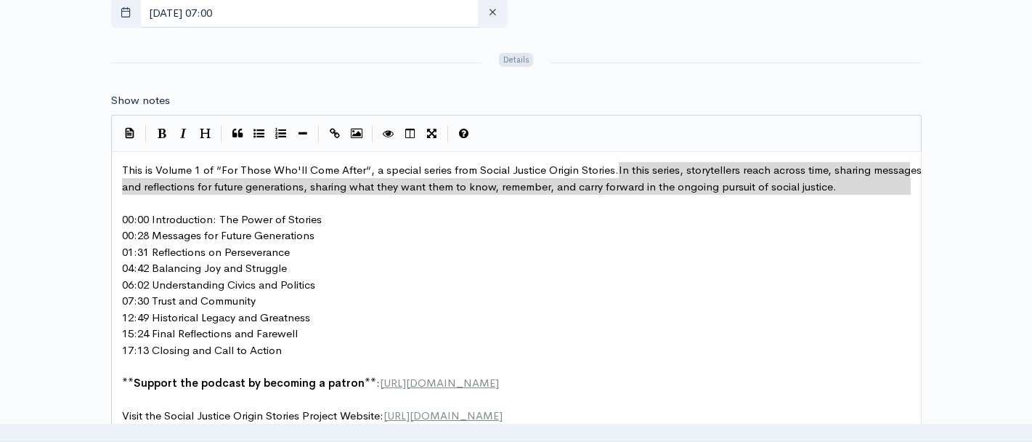
drag, startPoint x: 618, startPoint y: 169, endPoint x: 850, endPoint y: 195, distance: 233.2
type textarea "In this series, storytellers reach across time, sharing messages and reflection…"
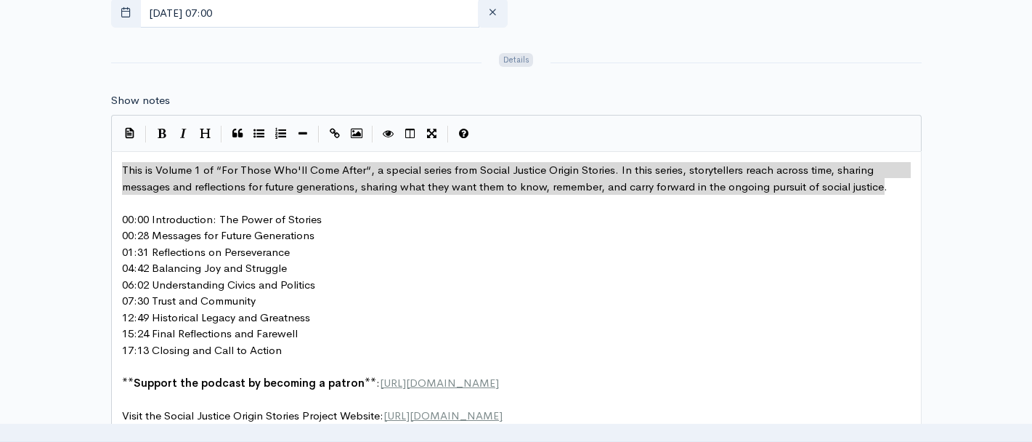
drag, startPoint x: 121, startPoint y: 168, endPoint x: 883, endPoint y: 190, distance: 763.1
type textarea "This is Volume 1 of “For Those Who'll Come After“, a special series from Social…"
click at [159, 239] on span "00:28 Messages for Future Generations" at bounding box center [218, 235] width 193 height 14
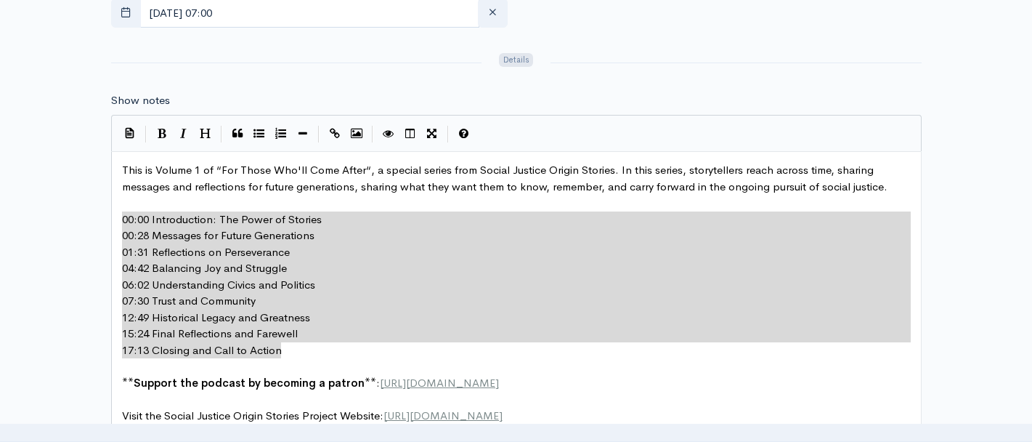
drag, startPoint x: 120, startPoint y: 217, endPoint x: 292, endPoint y: 342, distance: 212.7
type textarea "00:00 Introduction: The Power of Stories 00:28 Messages for Future Generations …"
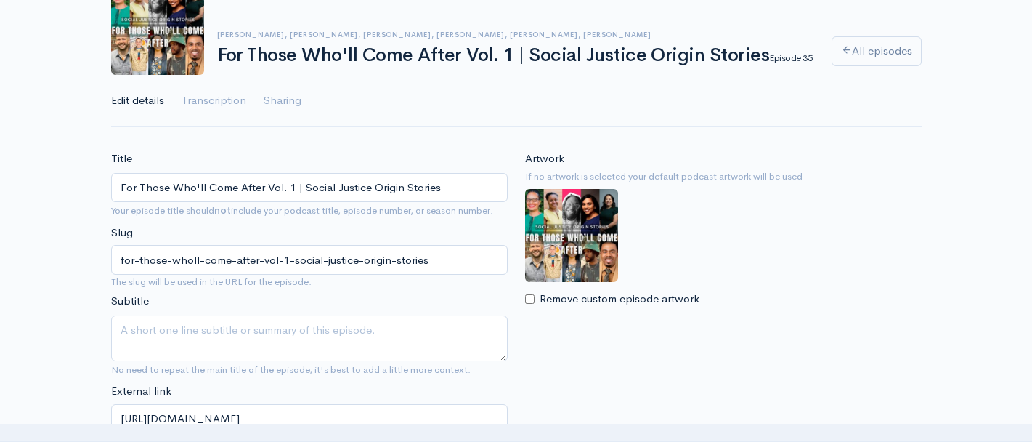
scroll to position [0, 0]
